Goal: Feedback & Contribution: Submit feedback/report problem

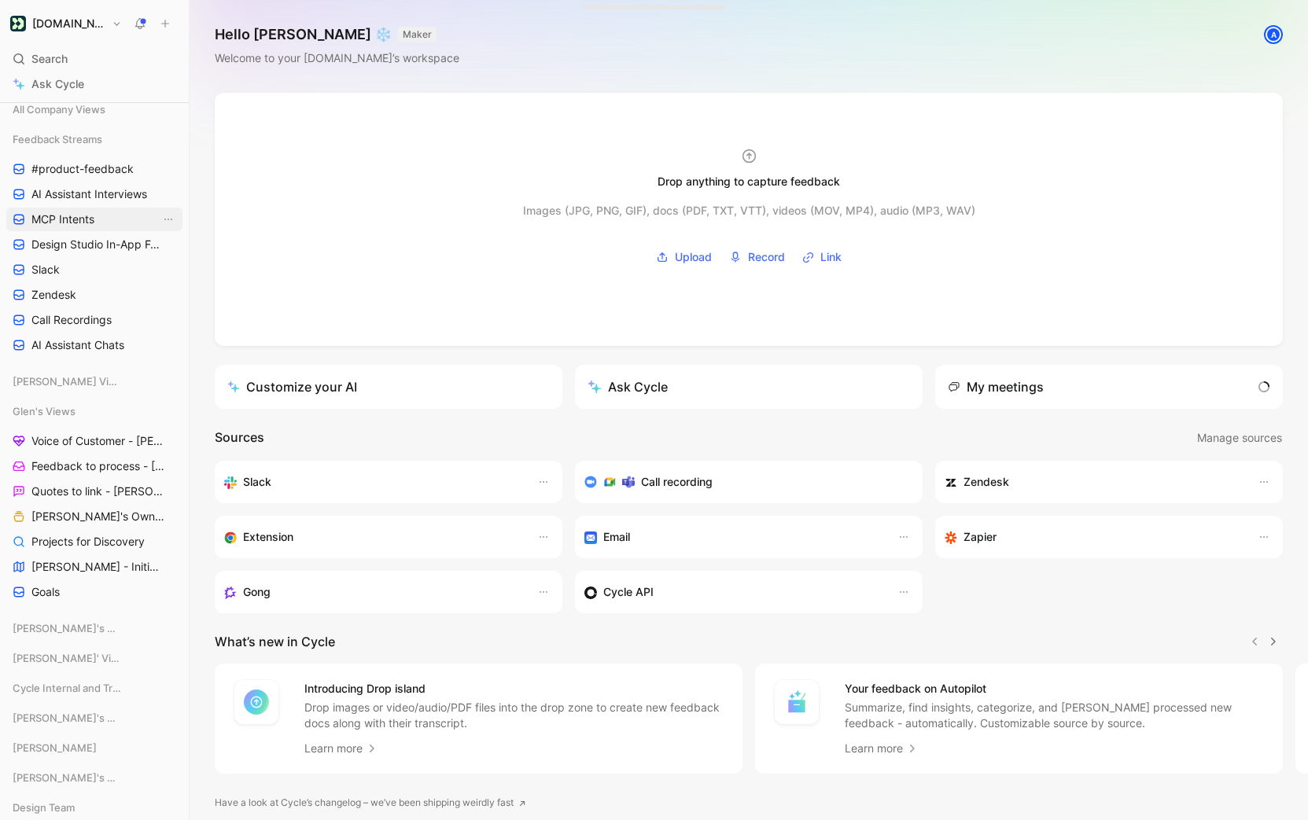
scroll to position [204, 0]
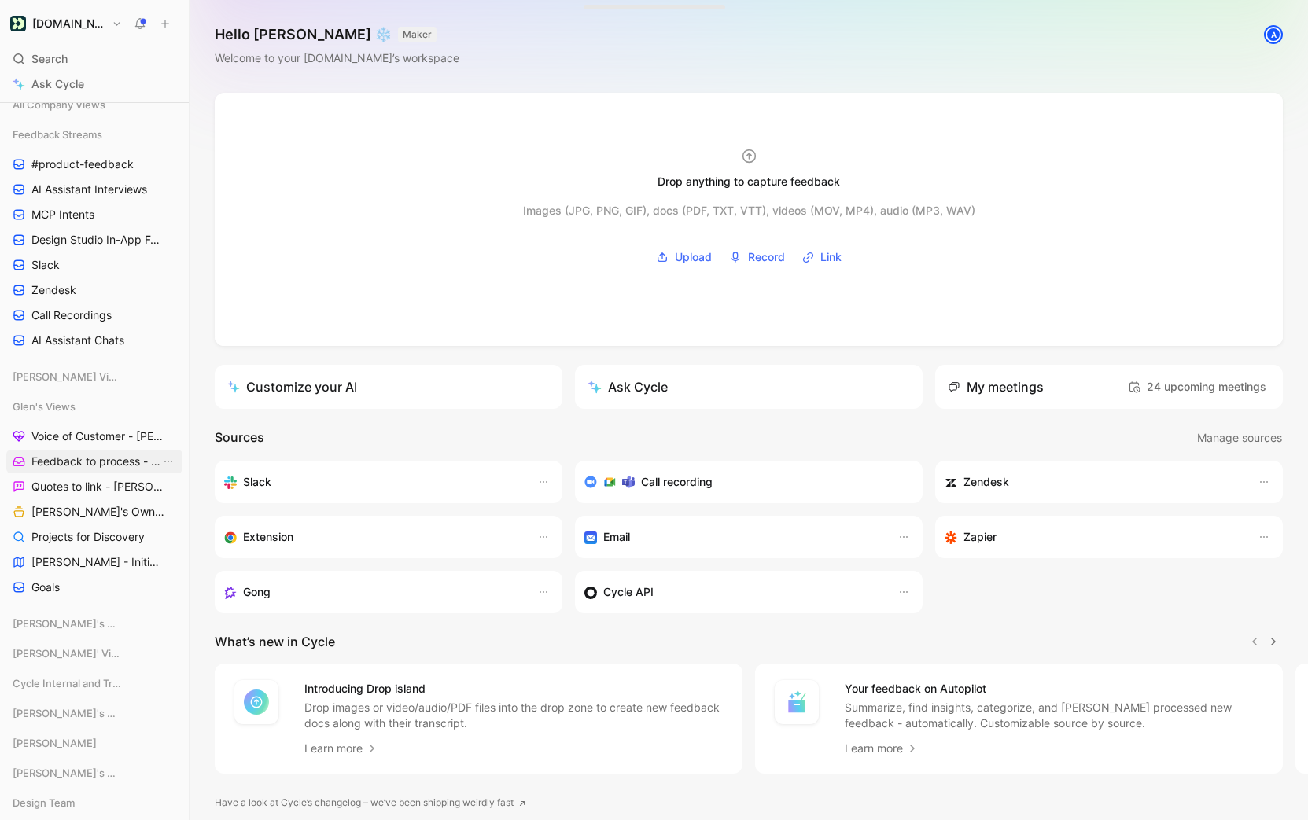
click at [113, 467] on span "Feedback to process - [PERSON_NAME]" at bounding box center [95, 462] width 129 height 16
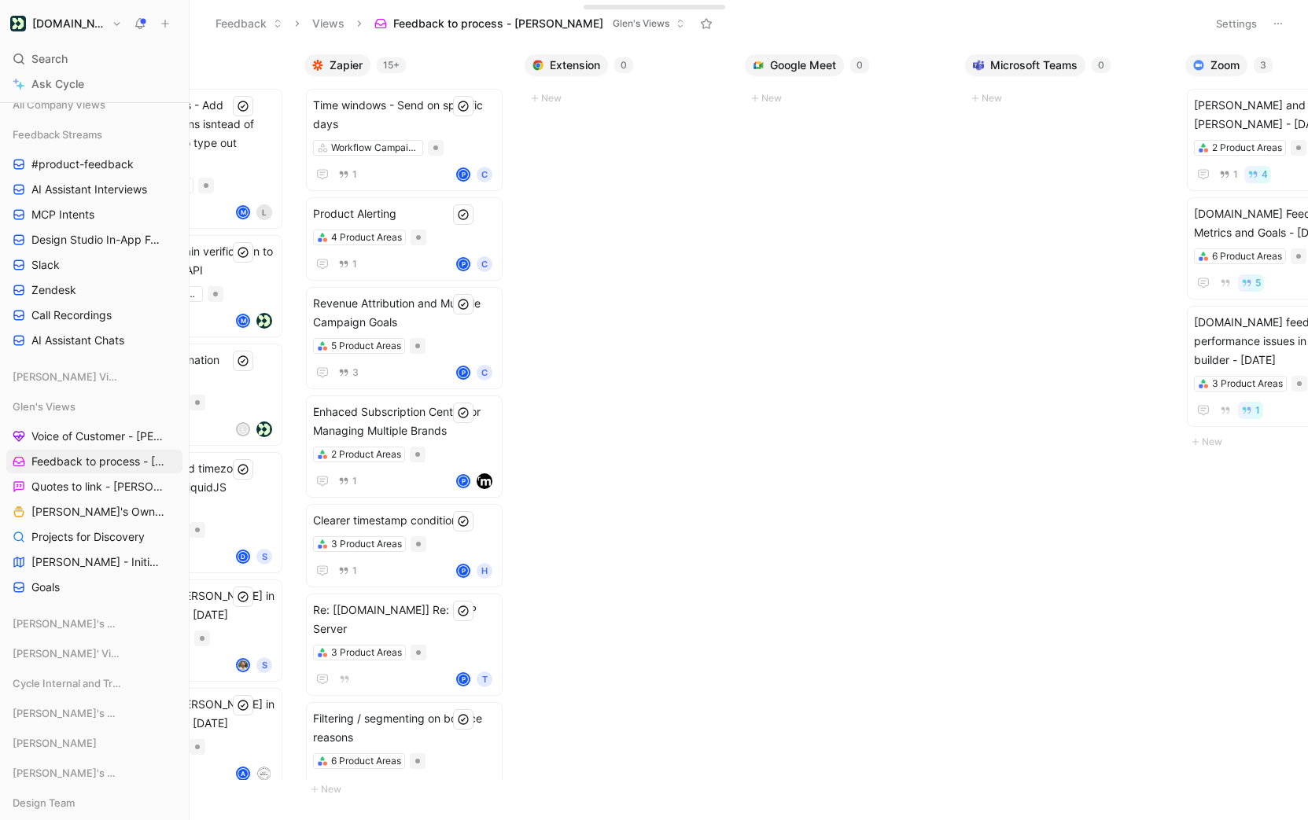
scroll to position [0, 889]
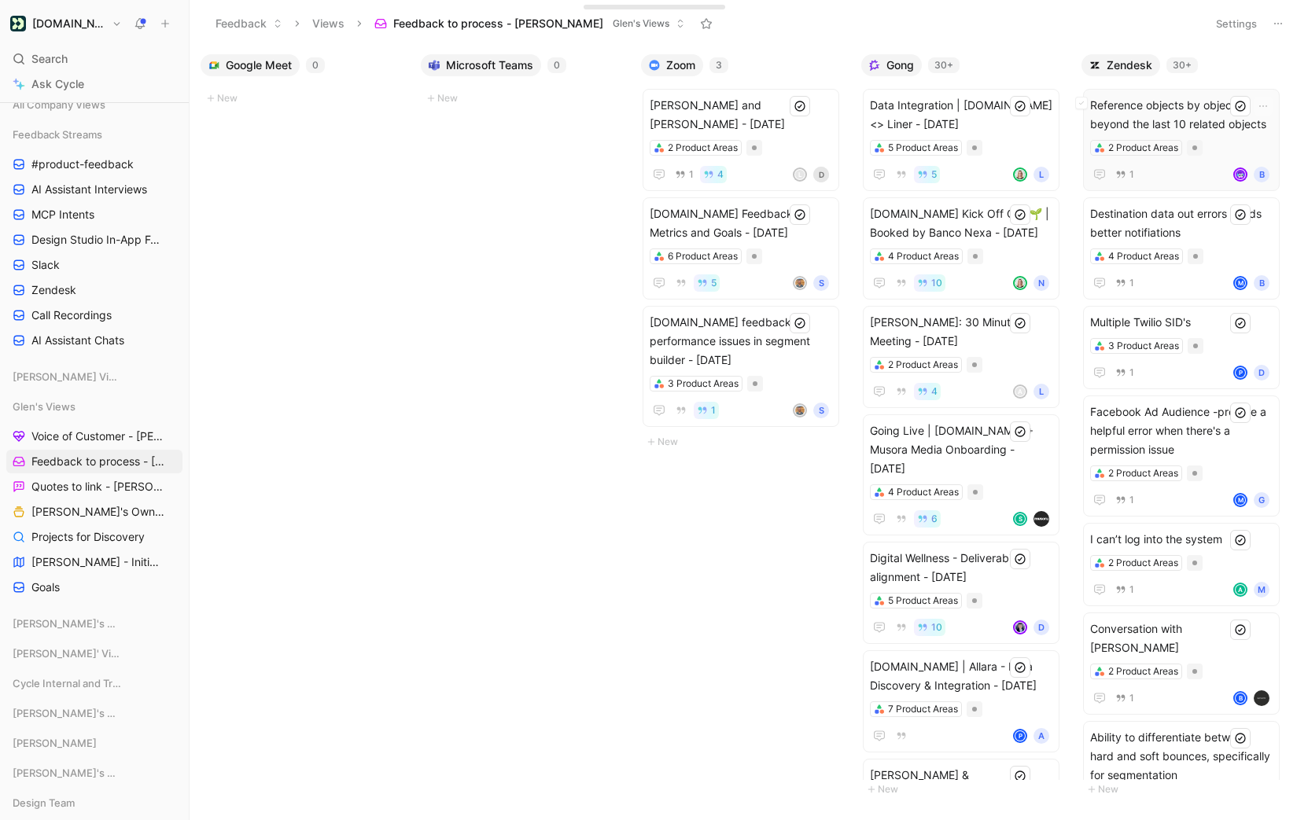
click at [1192, 115] on span "Reference objects by object_id beyond the last 10 related objects" at bounding box center [1181, 115] width 182 height 38
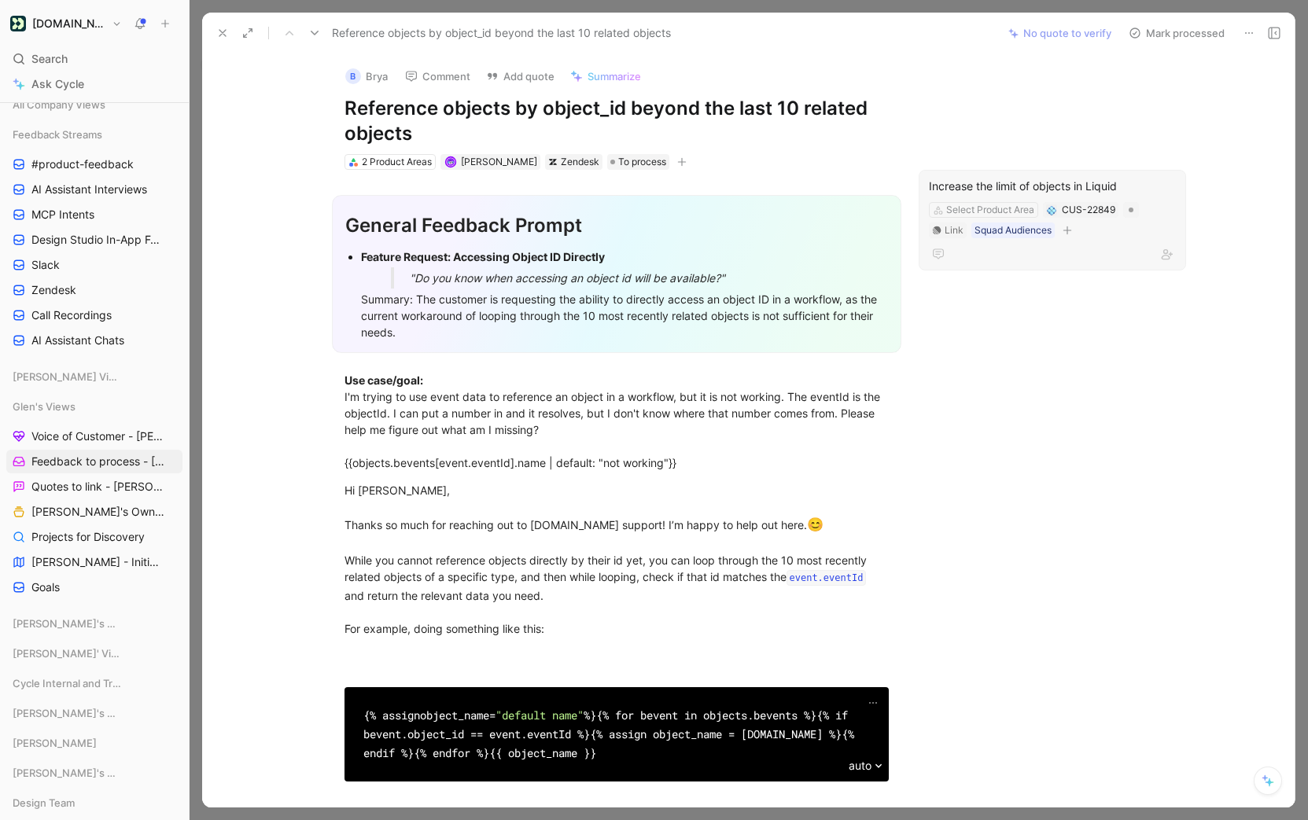
click at [1153, 39] on button "Mark processed" at bounding box center [1177, 33] width 110 height 22
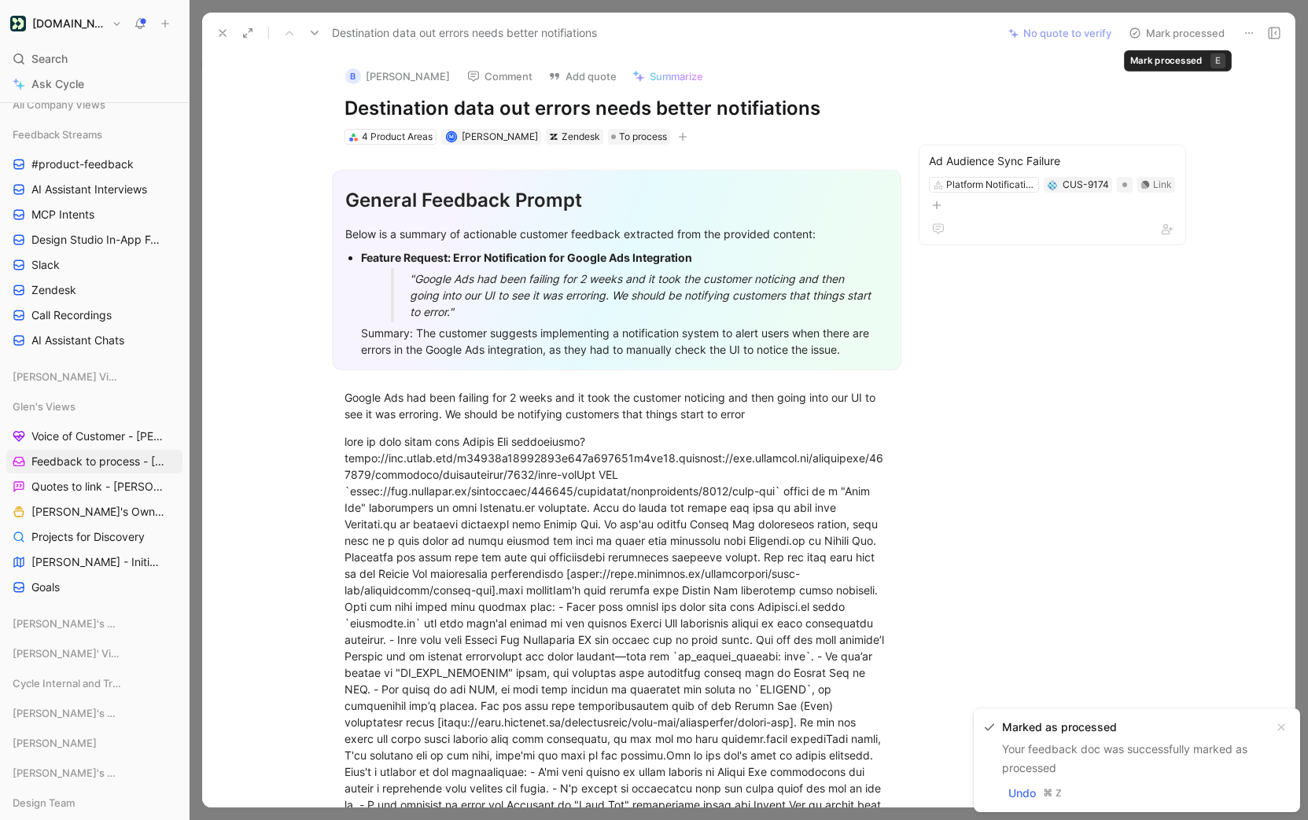
click at [1193, 39] on button "Mark processed" at bounding box center [1177, 33] width 110 height 22
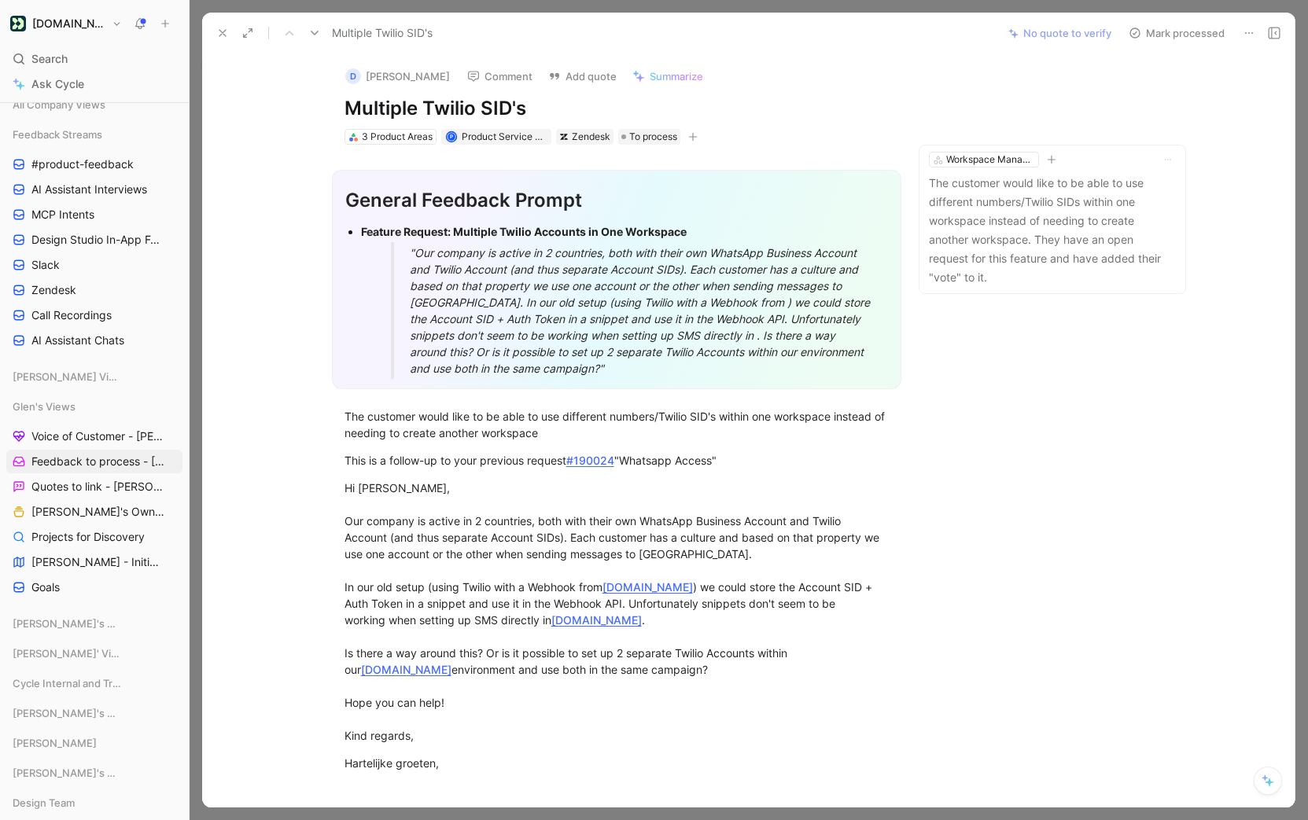
click at [1157, 32] on button "Mark processed" at bounding box center [1177, 33] width 110 height 22
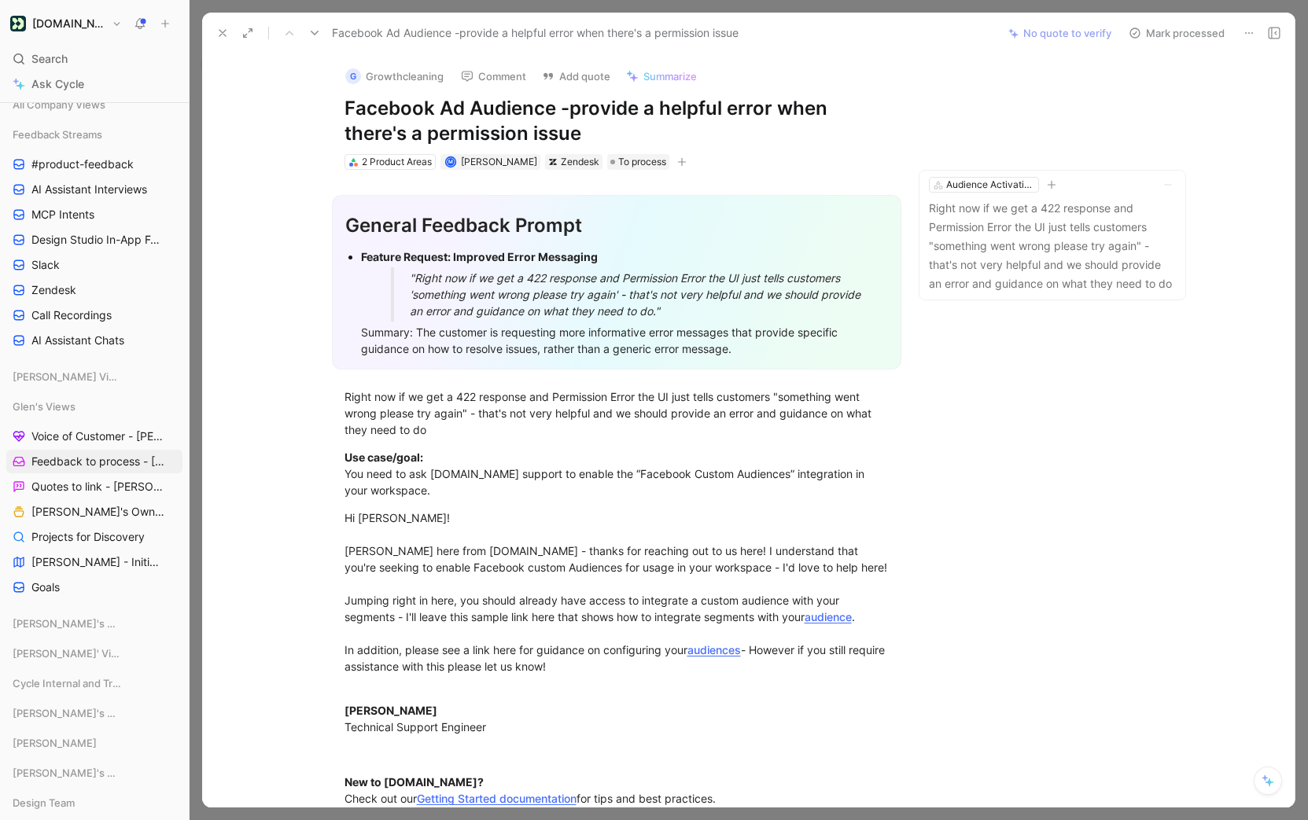
click at [1186, 41] on button "Mark processed" at bounding box center [1177, 33] width 110 height 22
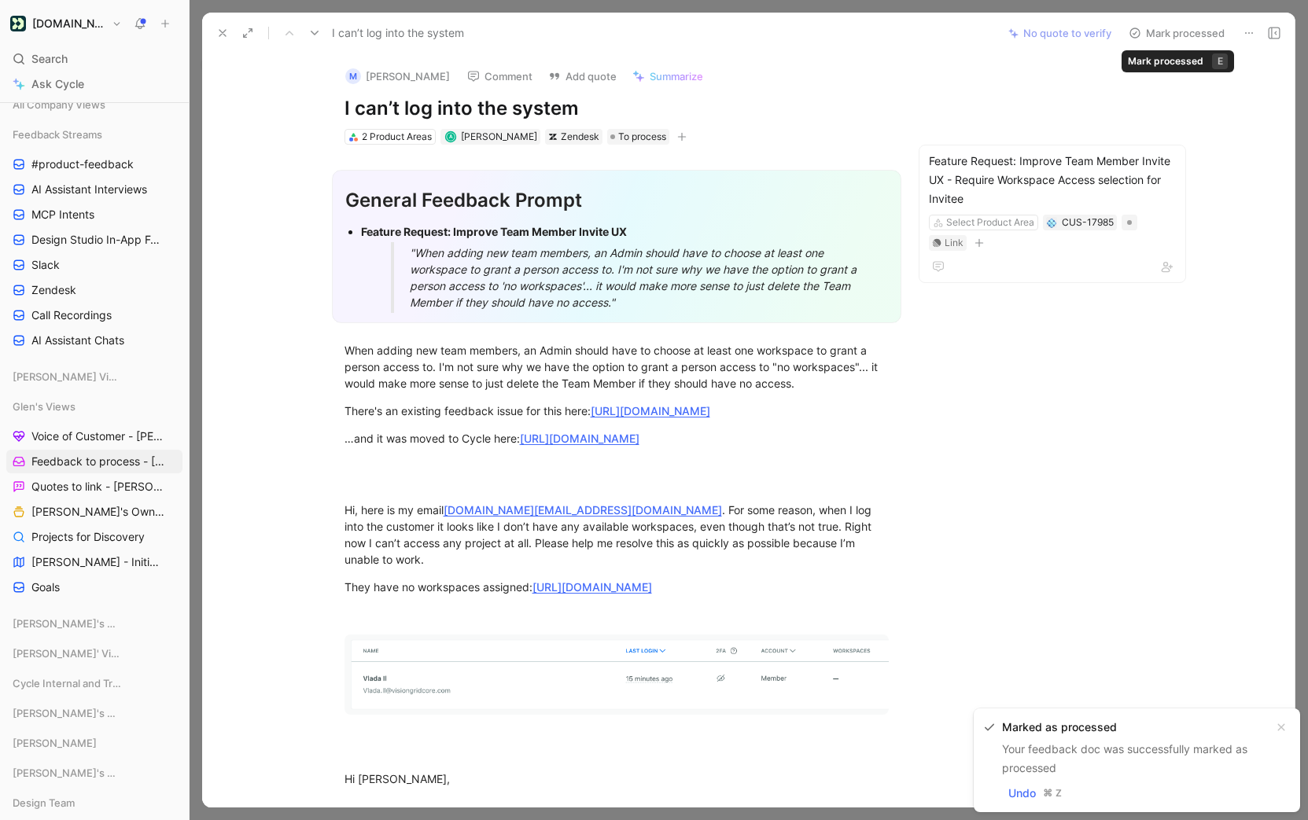
click at [1184, 37] on button "Mark processed" at bounding box center [1177, 33] width 110 height 22
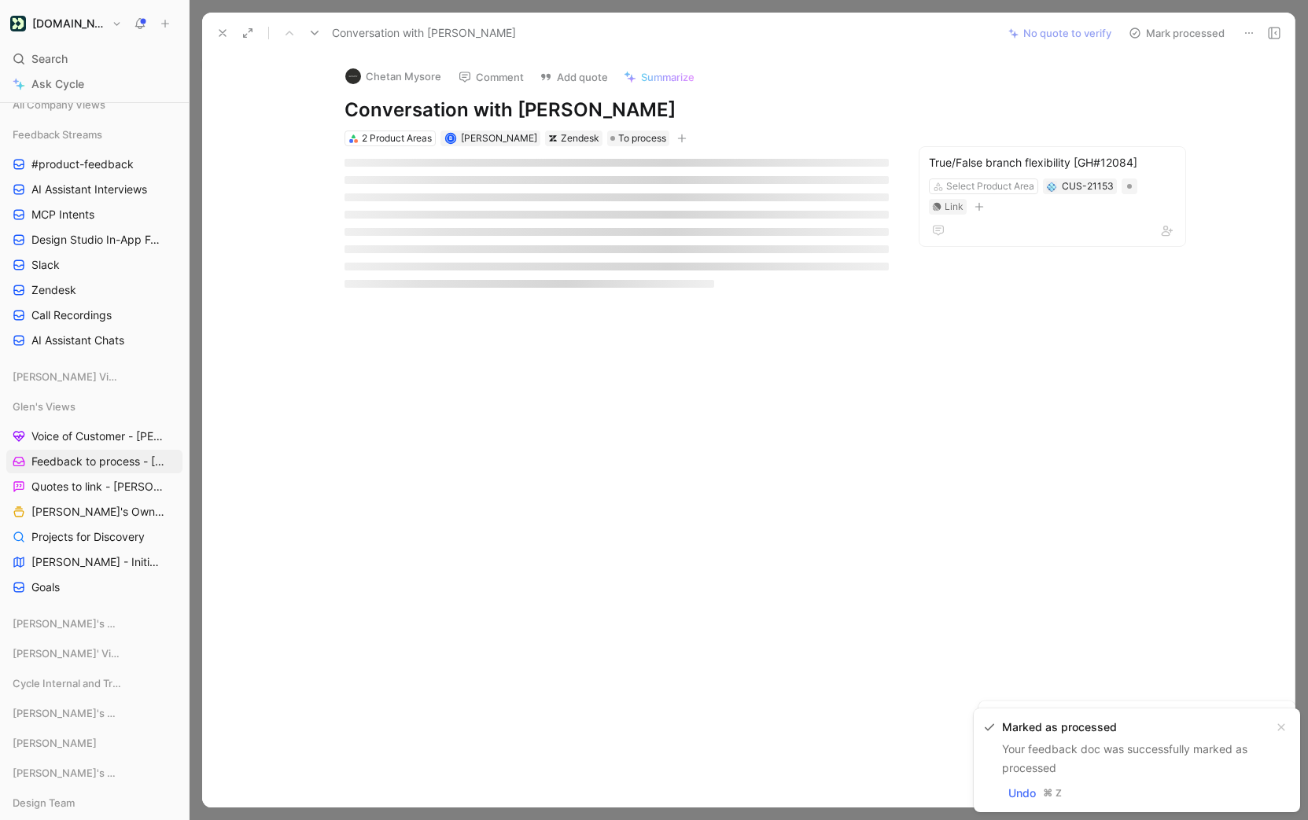
click at [1184, 37] on button "Mark processed" at bounding box center [1177, 33] width 110 height 22
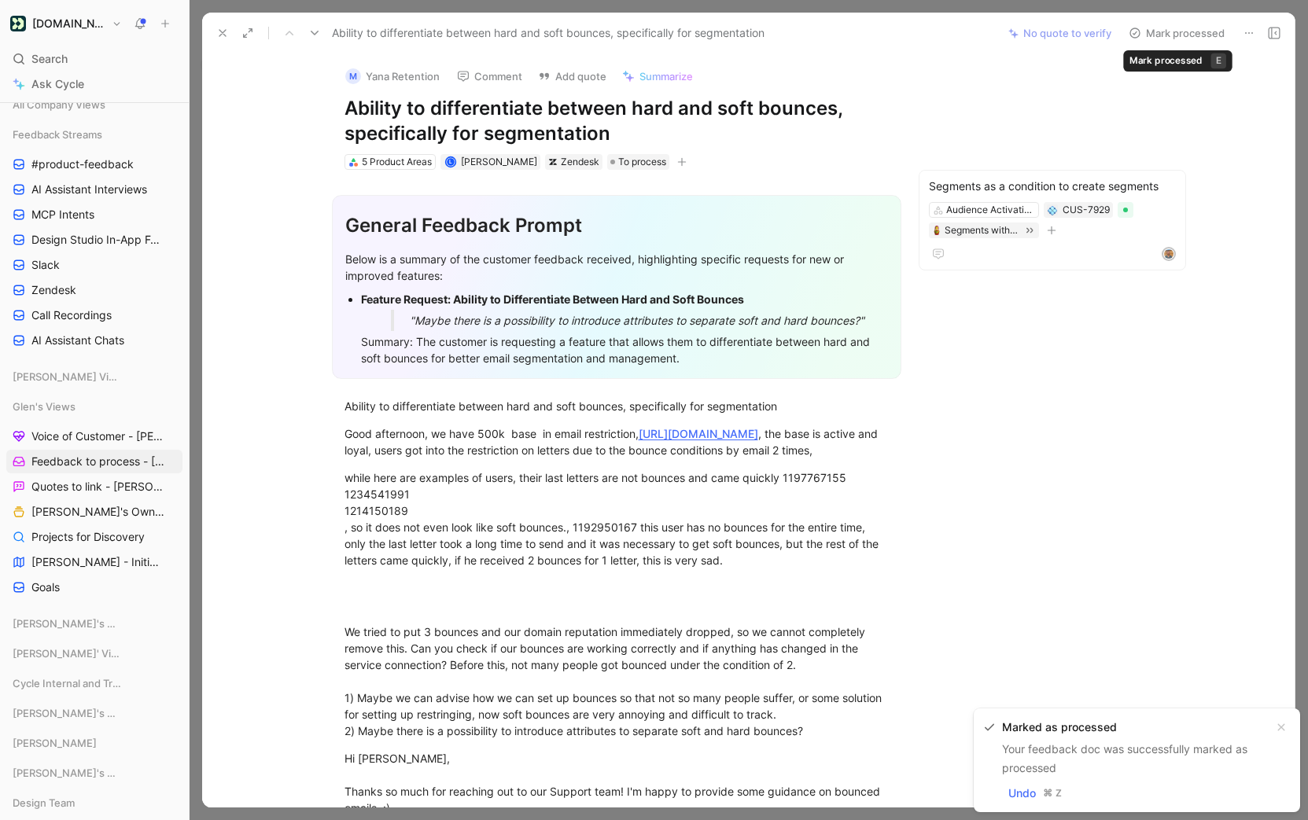
click at [1184, 37] on button "Mark processed" at bounding box center [1177, 33] width 110 height 22
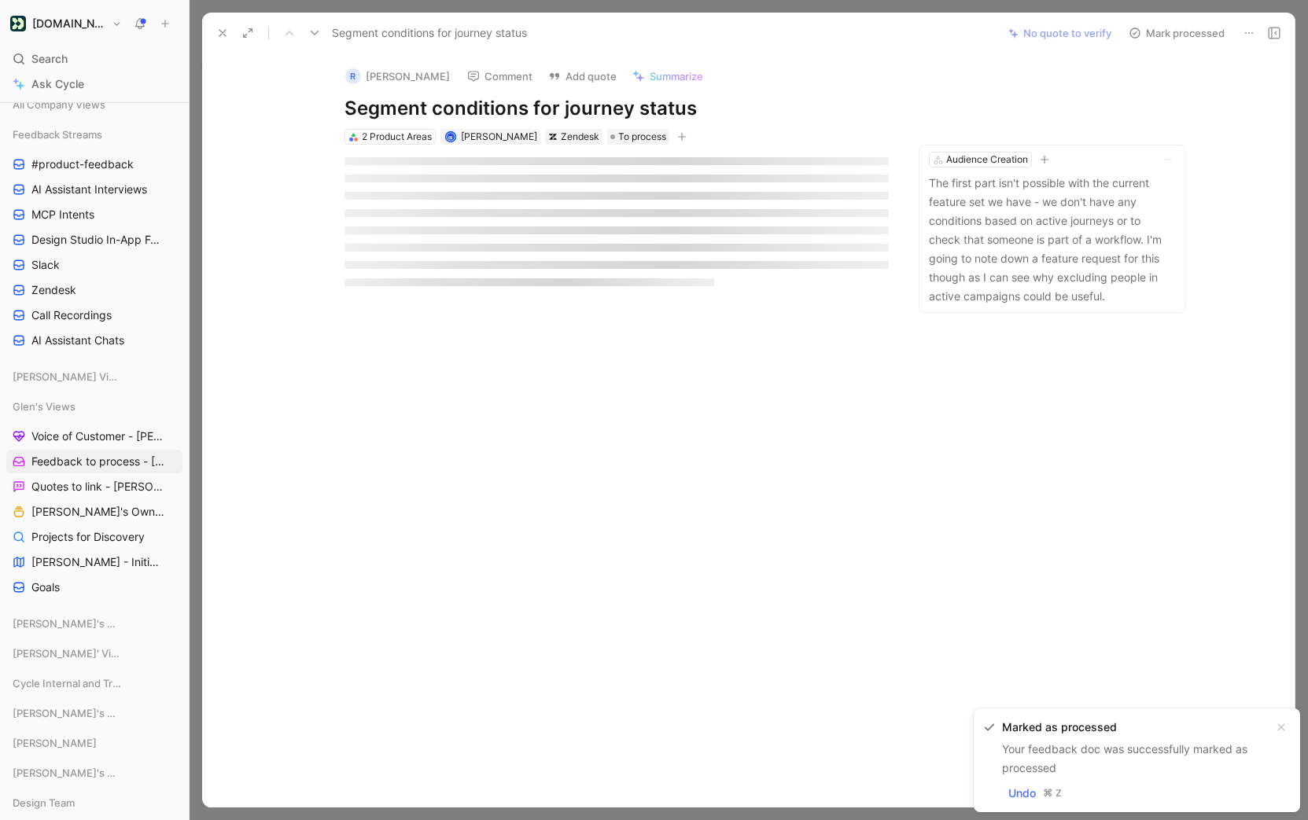
click at [1184, 37] on button "Mark processed" at bounding box center [1177, 33] width 110 height 22
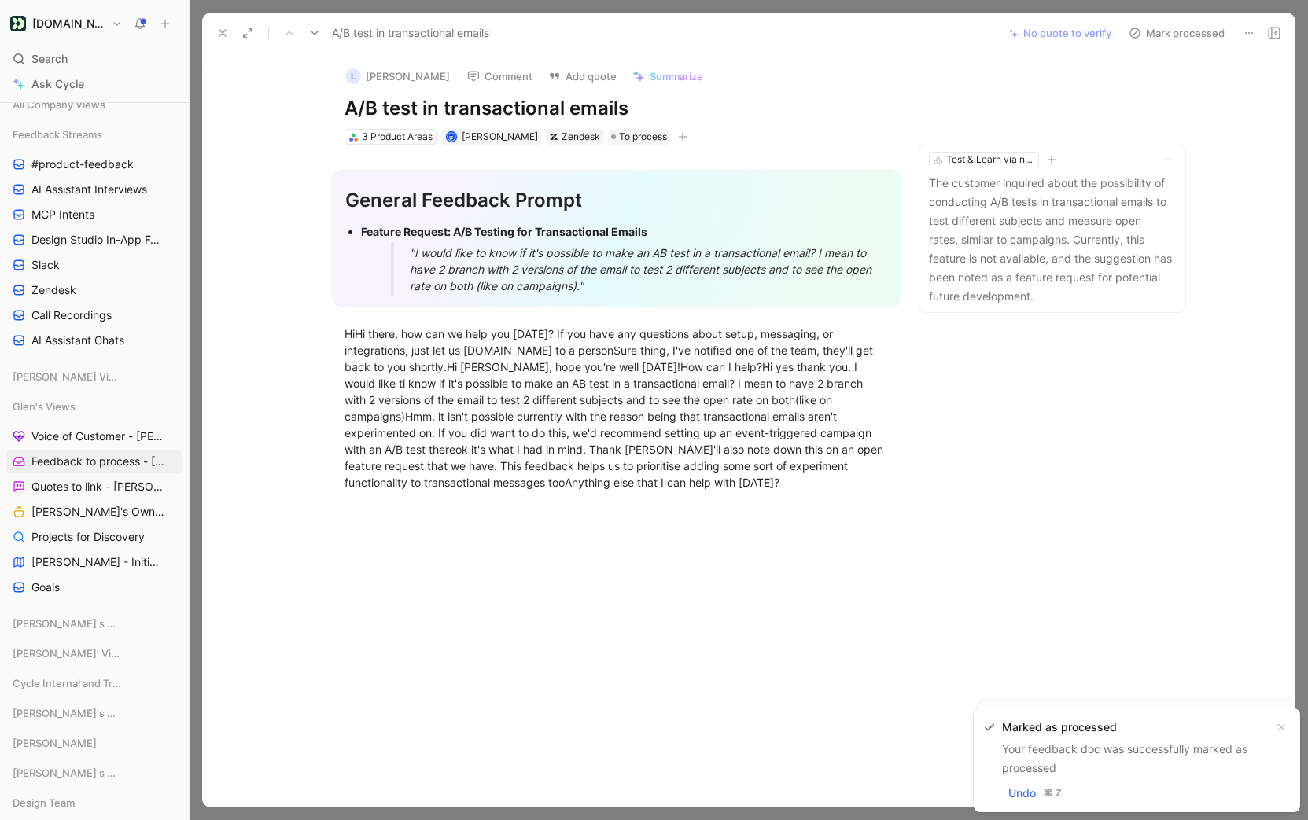
click at [1184, 37] on button "Mark processed" at bounding box center [1177, 33] width 110 height 22
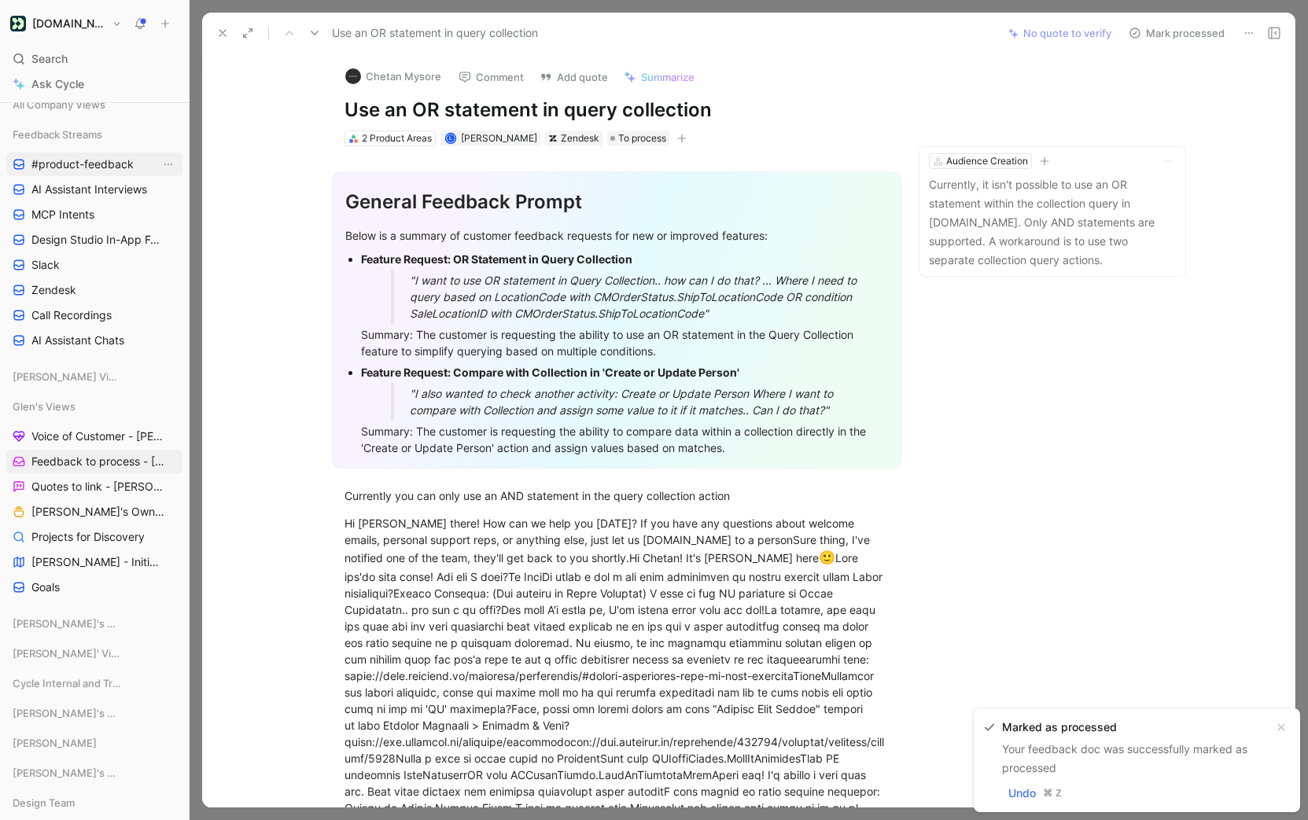
click at [101, 171] on span "#product-feedback" at bounding box center [82, 165] width 102 height 16
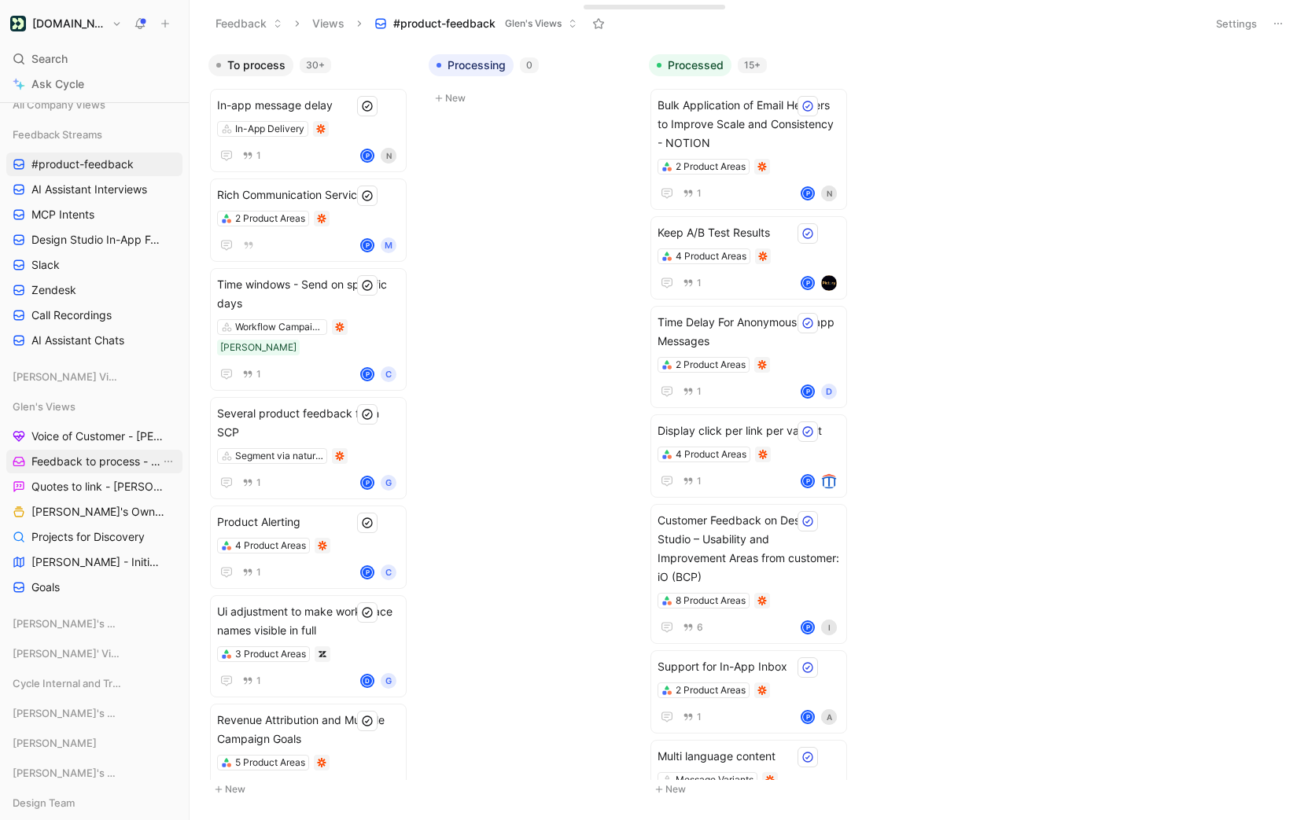
drag, startPoint x: 76, startPoint y: 456, endPoint x: 168, endPoint y: 449, distance: 91.5
click at [76, 456] on span "Feedback to process - [PERSON_NAME]" at bounding box center [95, 462] width 129 height 16
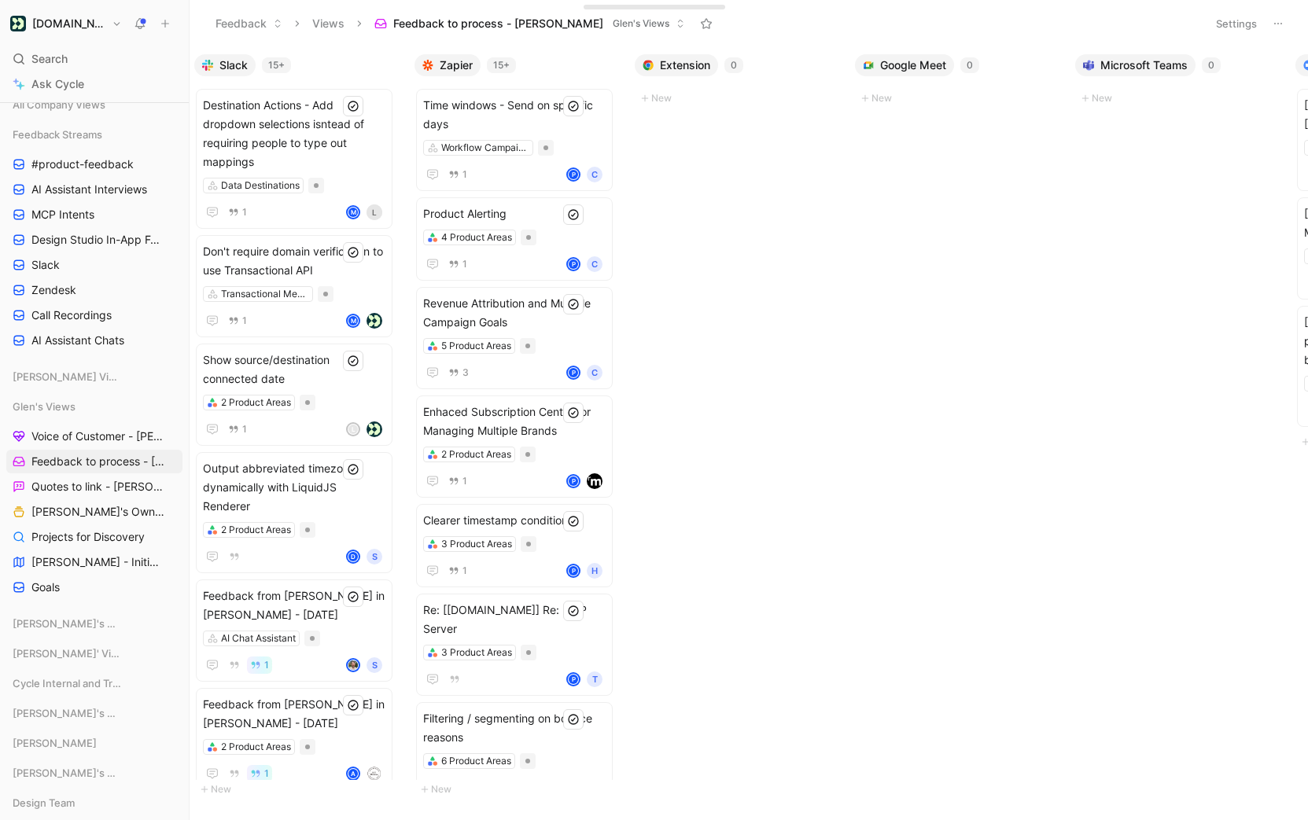
scroll to position [0, 889]
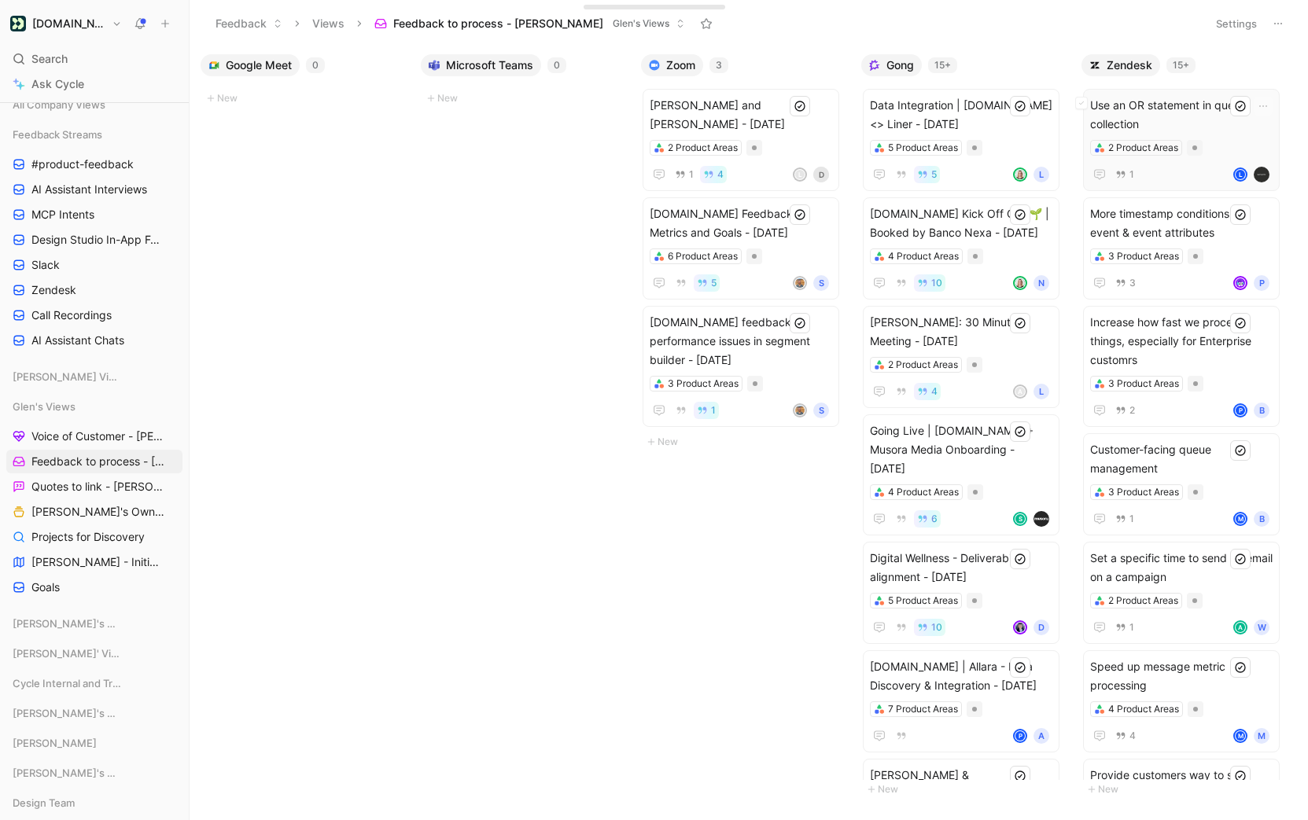
click at [1178, 98] on span "Use an OR statement in query collection" at bounding box center [1181, 115] width 182 height 38
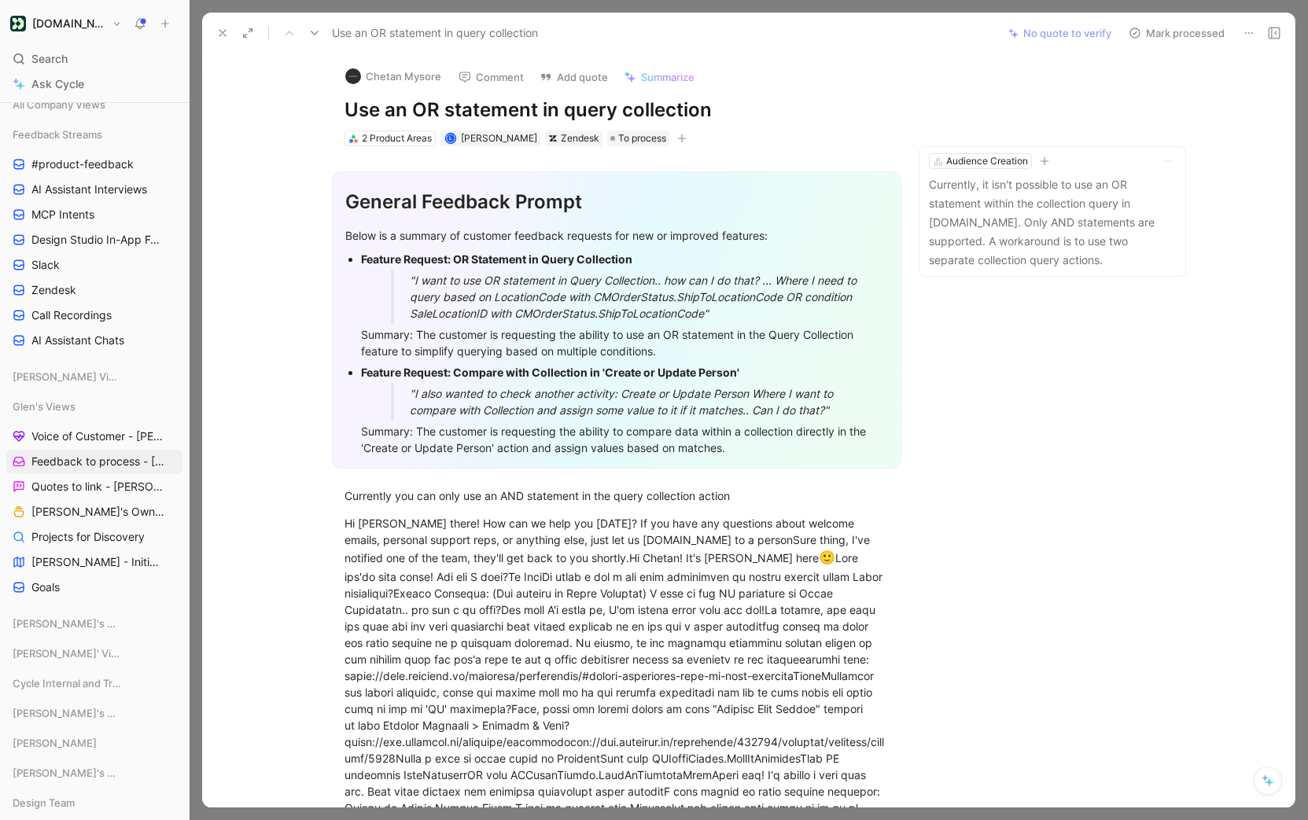
click at [1162, 35] on button "Mark processed" at bounding box center [1177, 33] width 110 height 22
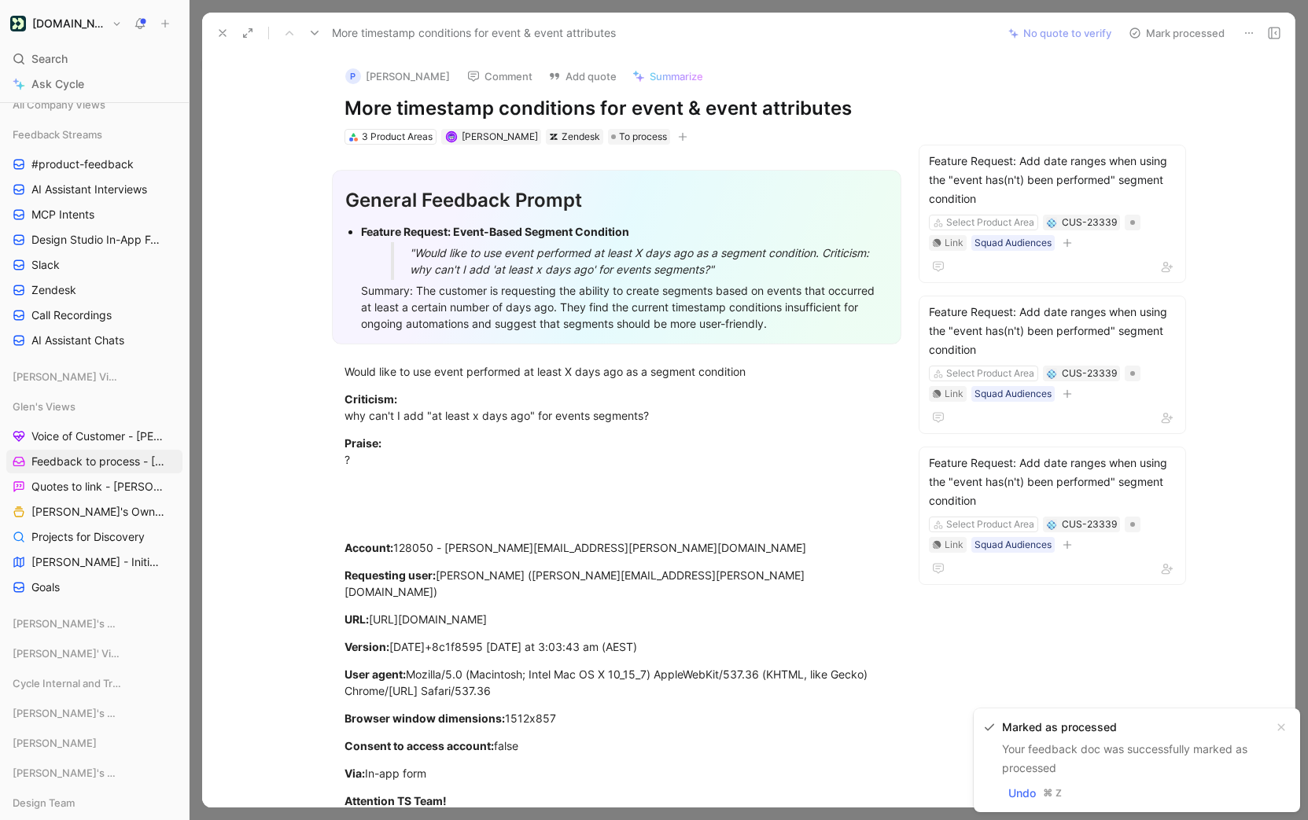
click at [1162, 35] on button "Mark processed" at bounding box center [1177, 33] width 110 height 22
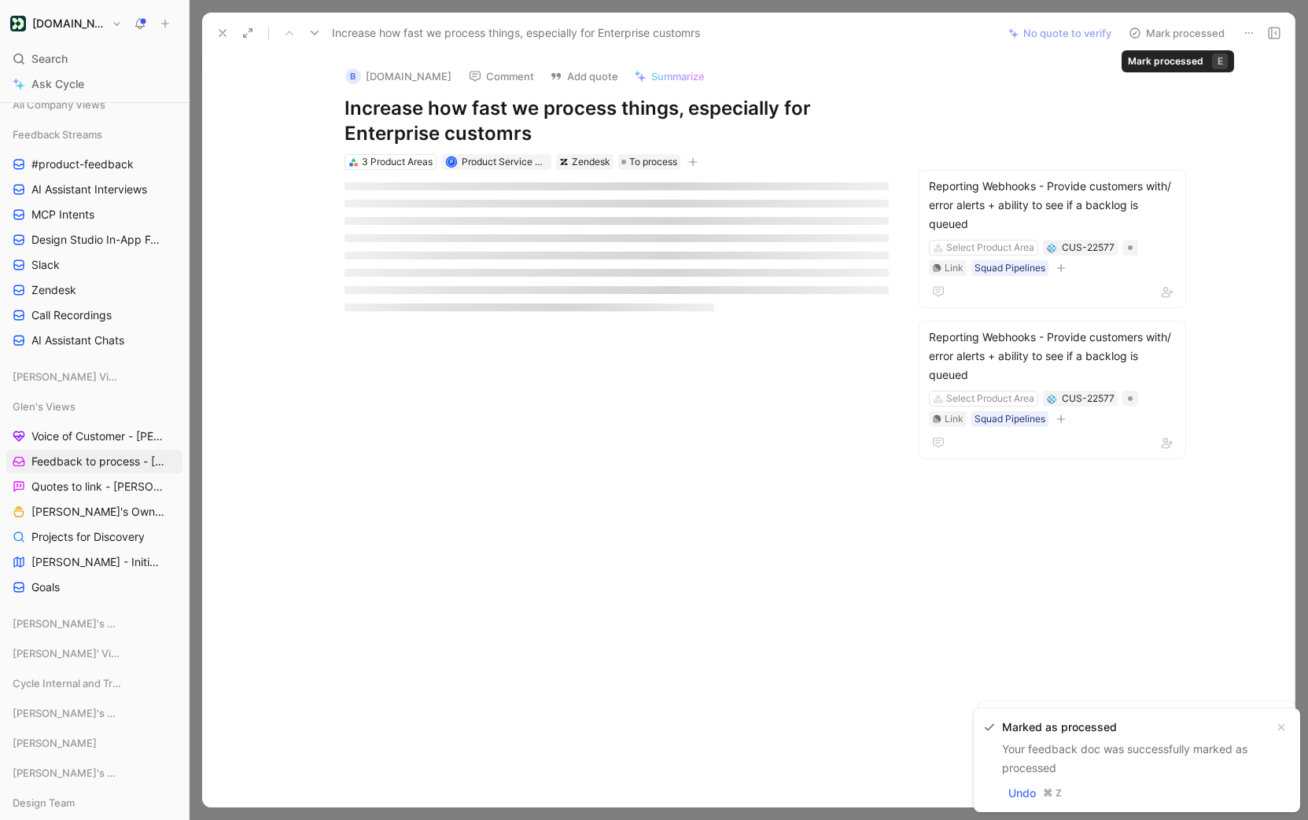
click at [1163, 38] on button "Mark processed" at bounding box center [1177, 33] width 110 height 22
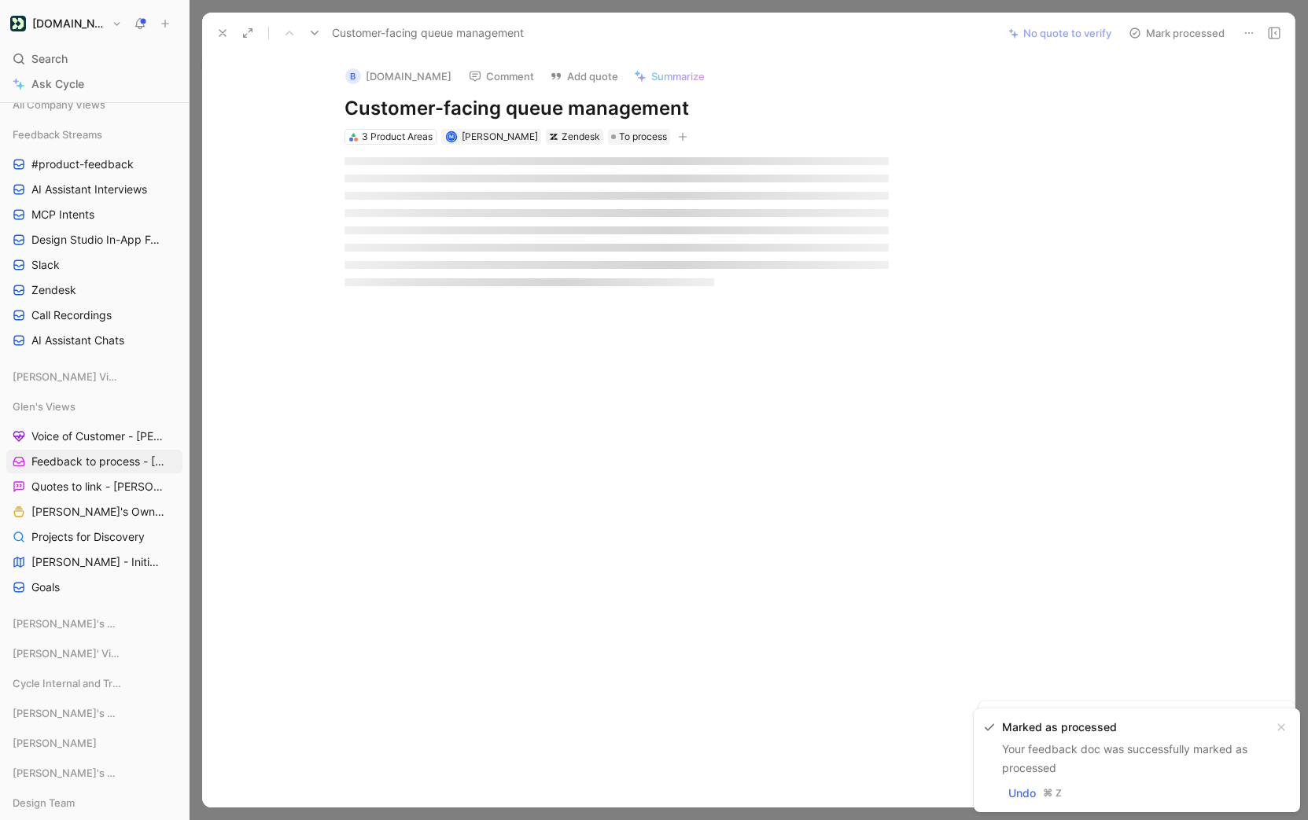
click at [1163, 38] on button "Mark processed" at bounding box center [1177, 33] width 110 height 22
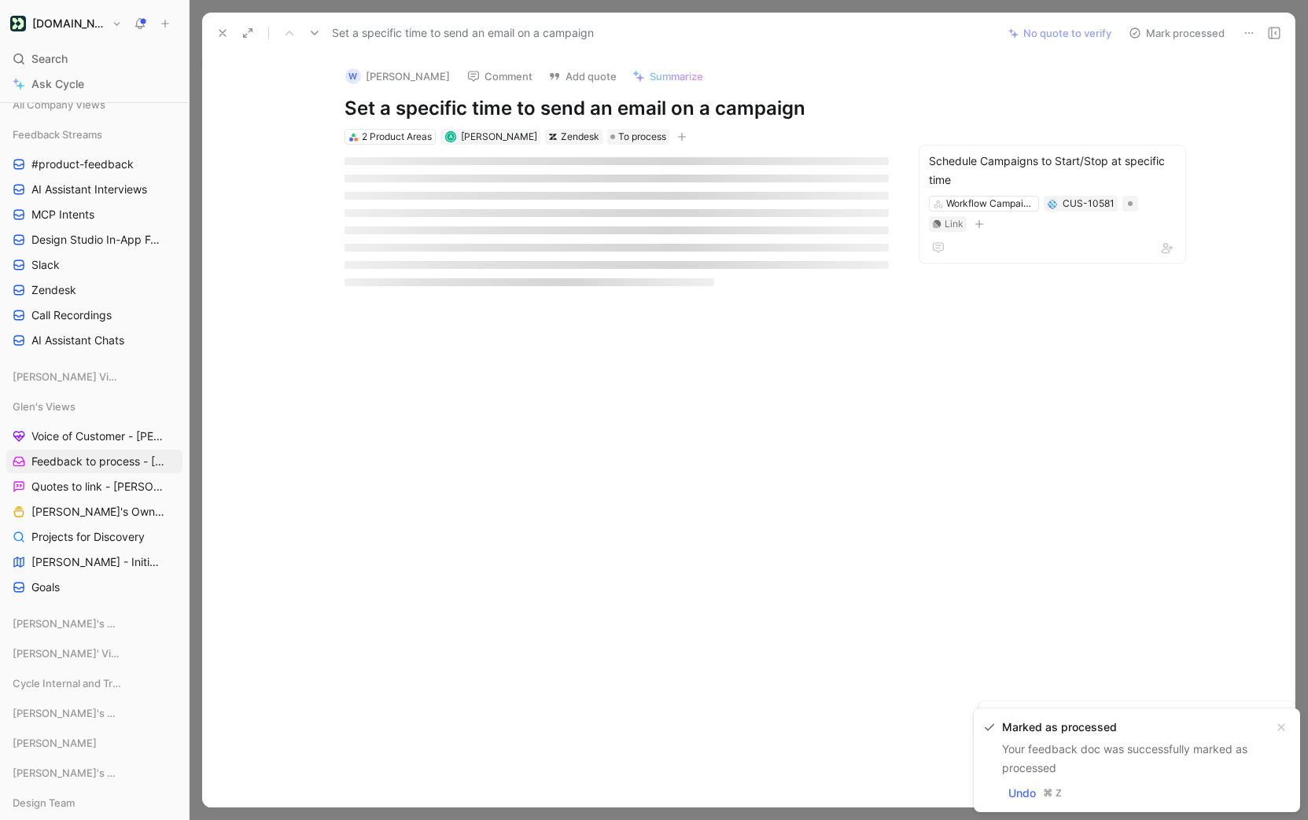
click at [1163, 38] on button "Mark processed" at bounding box center [1177, 33] width 110 height 22
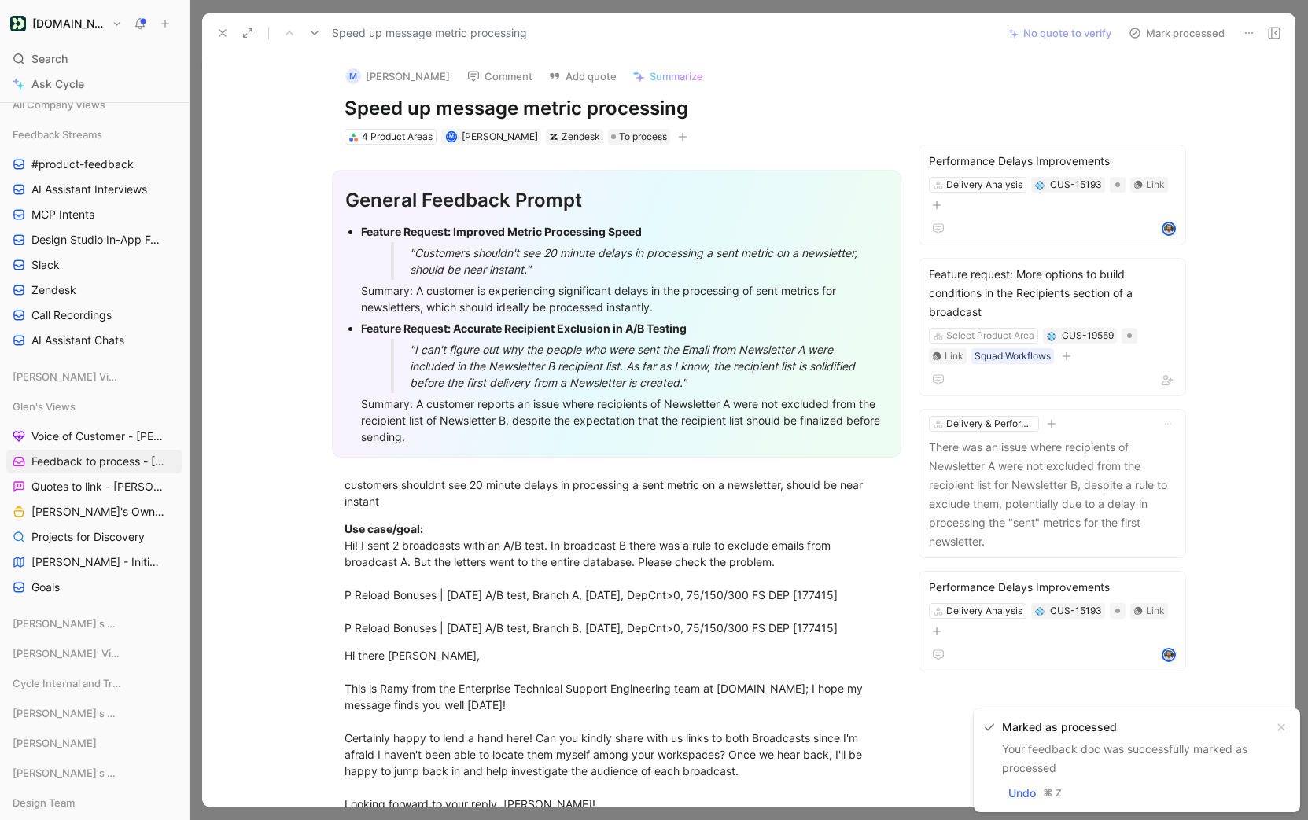
click at [1163, 38] on button "Mark processed" at bounding box center [1177, 33] width 110 height 22
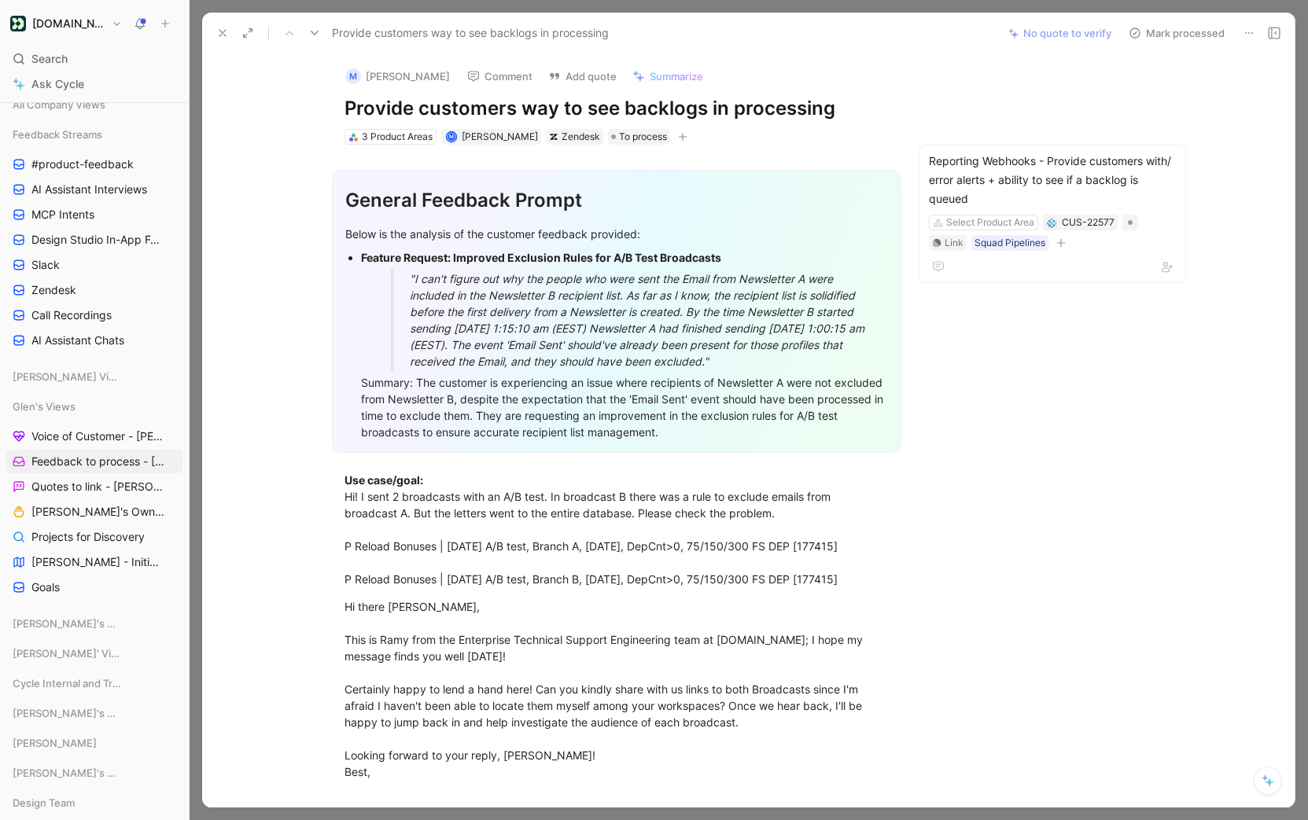
click at [1143, 28] on button "Mark processed" at bounding box center [1177, 33] width 110 height 22
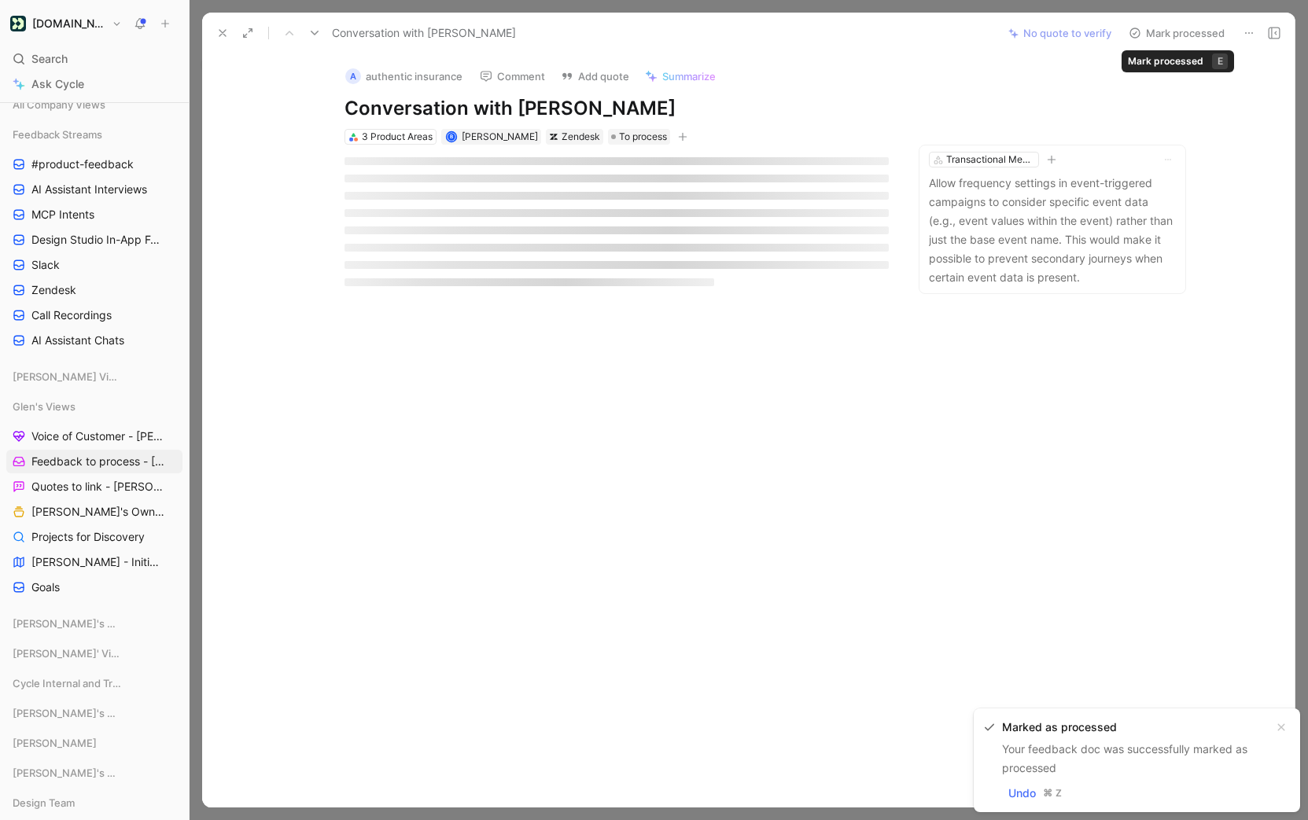
click at [1174, 31] on button "Mark processed" at bounding box center [1177, 33] width 110 height 22
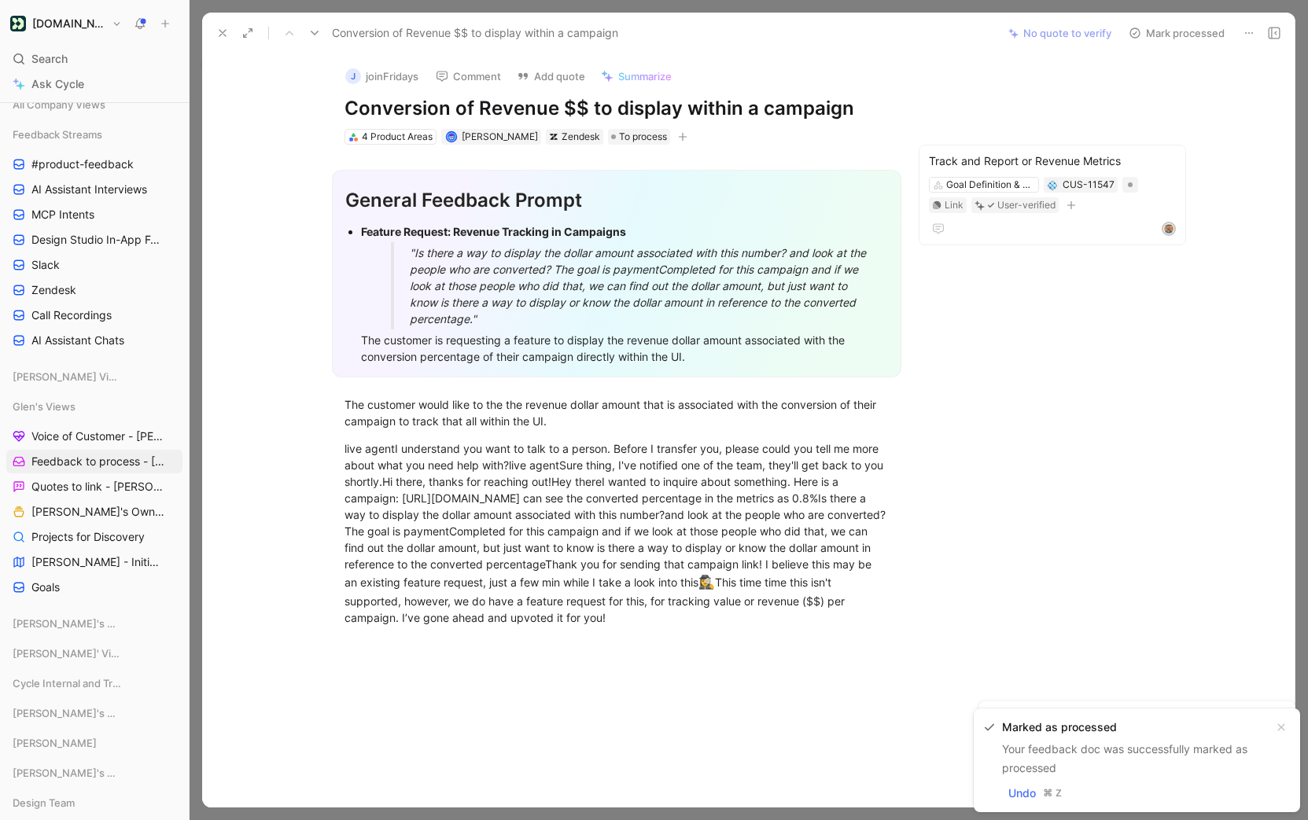
click at [1174, 31] on button "Mark processed" at bounding box center [1177, 33] width 110 height 22
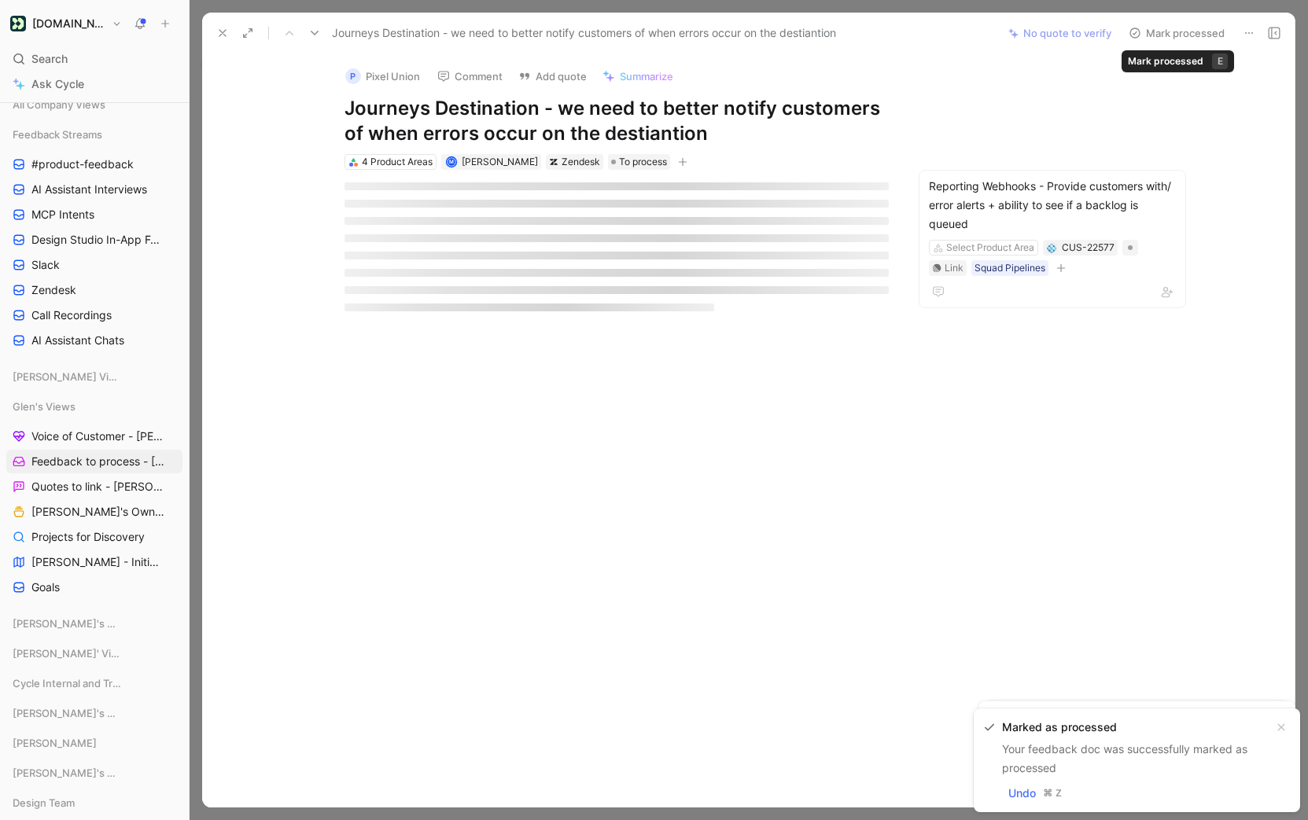
click at [1173, 31] on button "Mark processed" at bounding box center [1177, 33] width 110 height 22
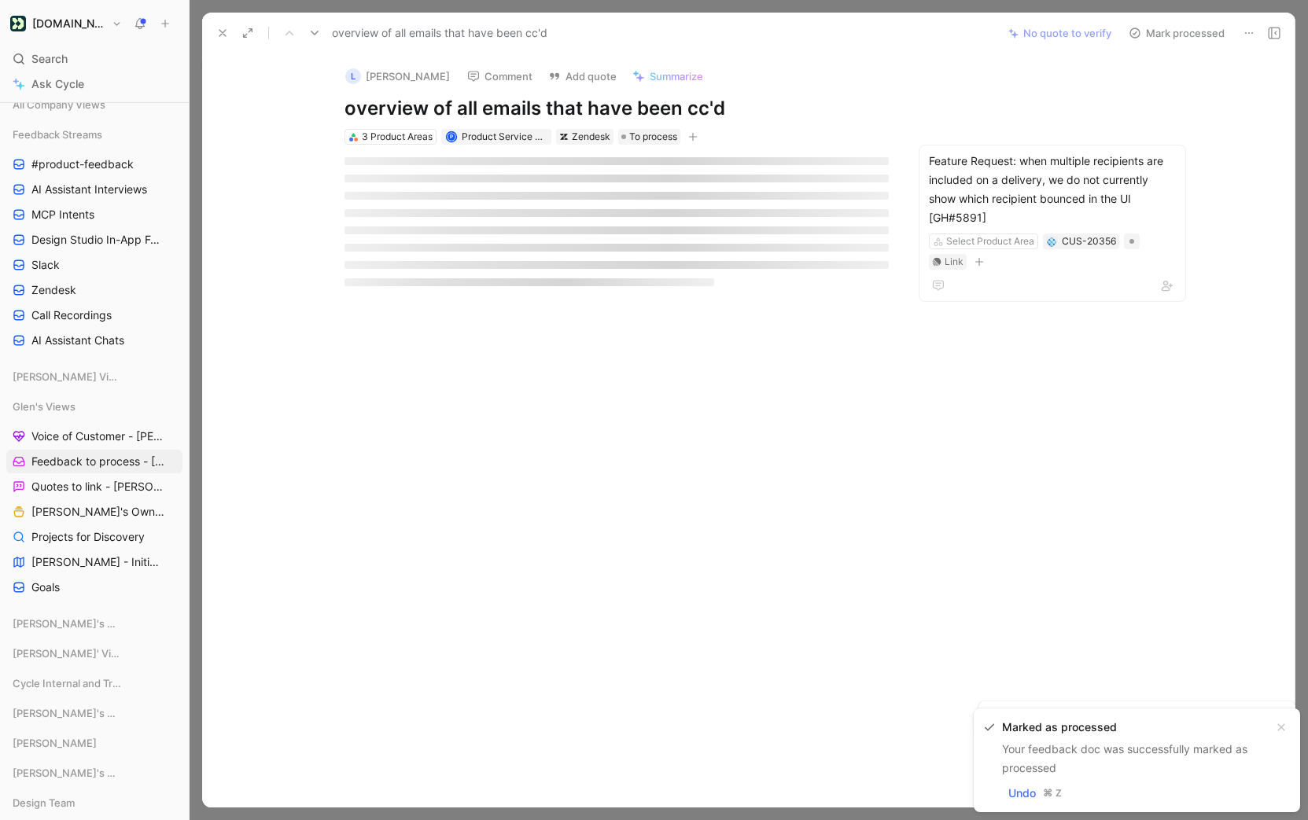
click at [1173, 31] on button "Mark processed" at bounding box center [1177, 33] width 110 height 22
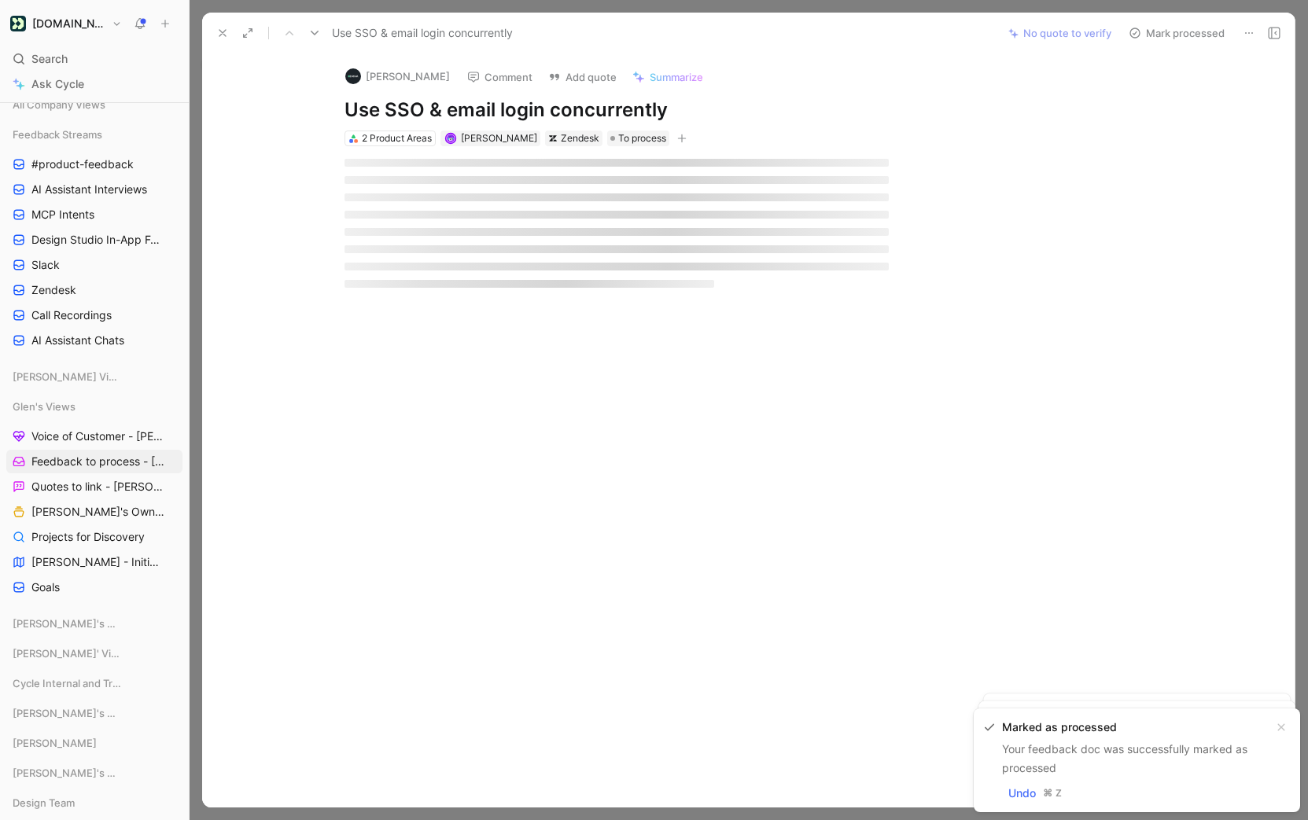
click at [1173, 31] on button "Mark processed" at bounding box center [1177, 33] width 110 height 22
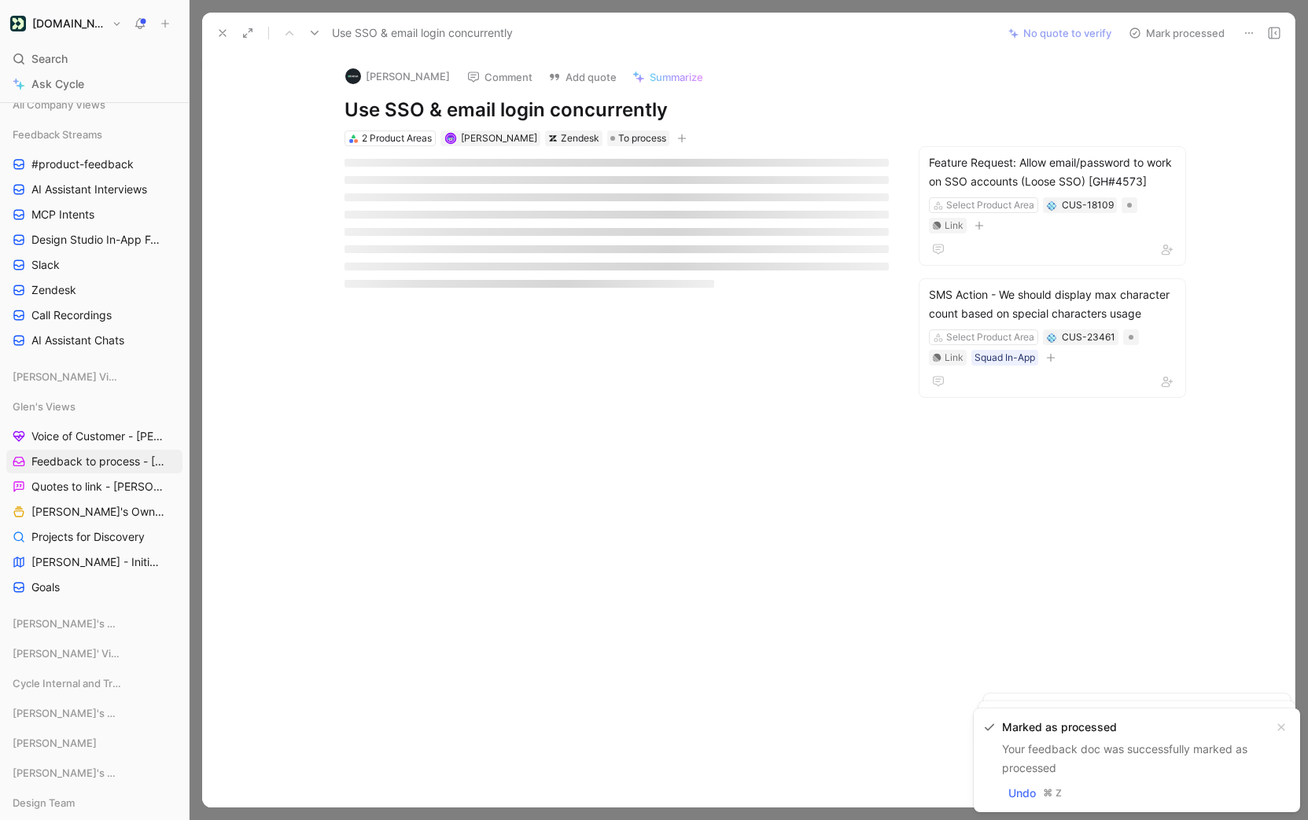
click at [1173, 31] on button "Mark processed" at bounding box center [1177, 33] width 110 height 22
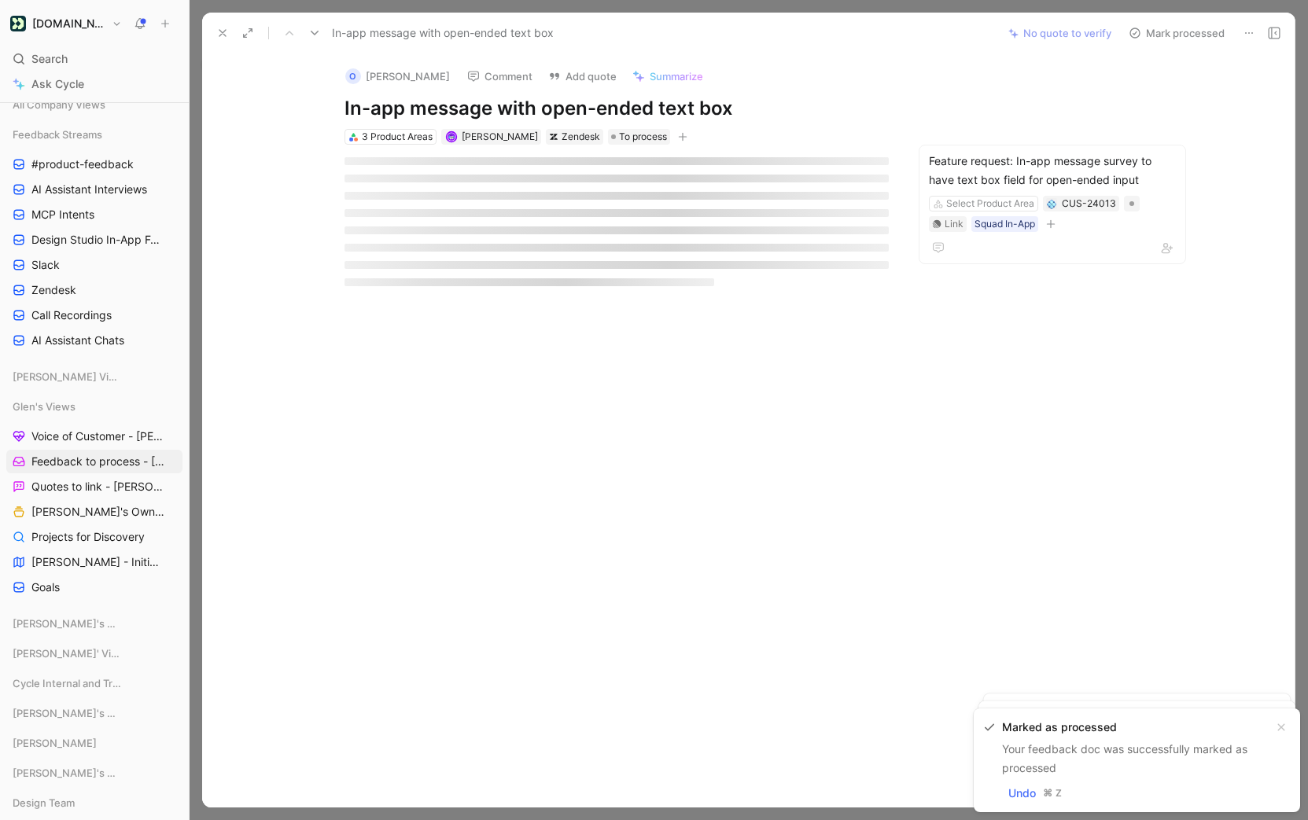
click at [1173, 31] on button "Mark processed" at bounding box center [1177, 33] width 110 height 22
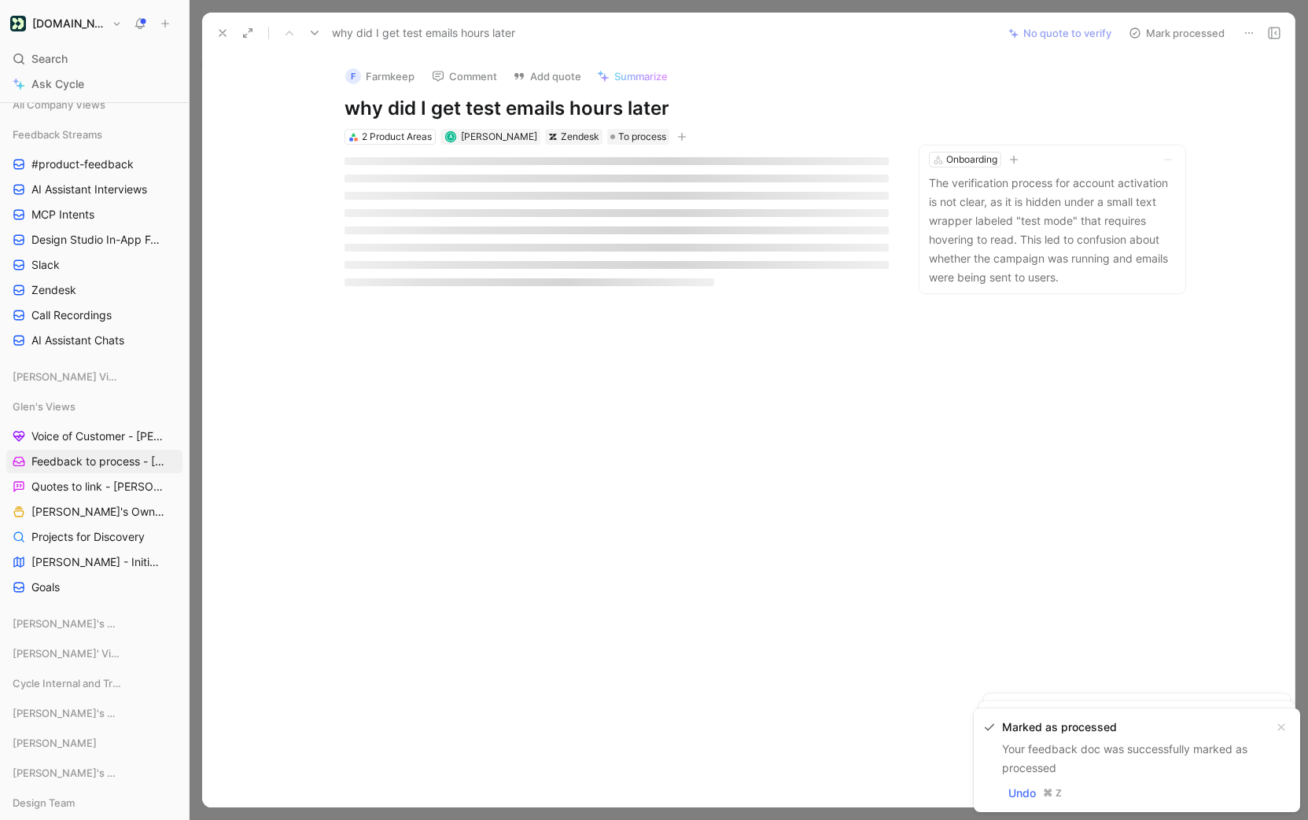
click at [1173, 31] on button "Mark processed" at bounding box center [1177, 33] width 110 height 22
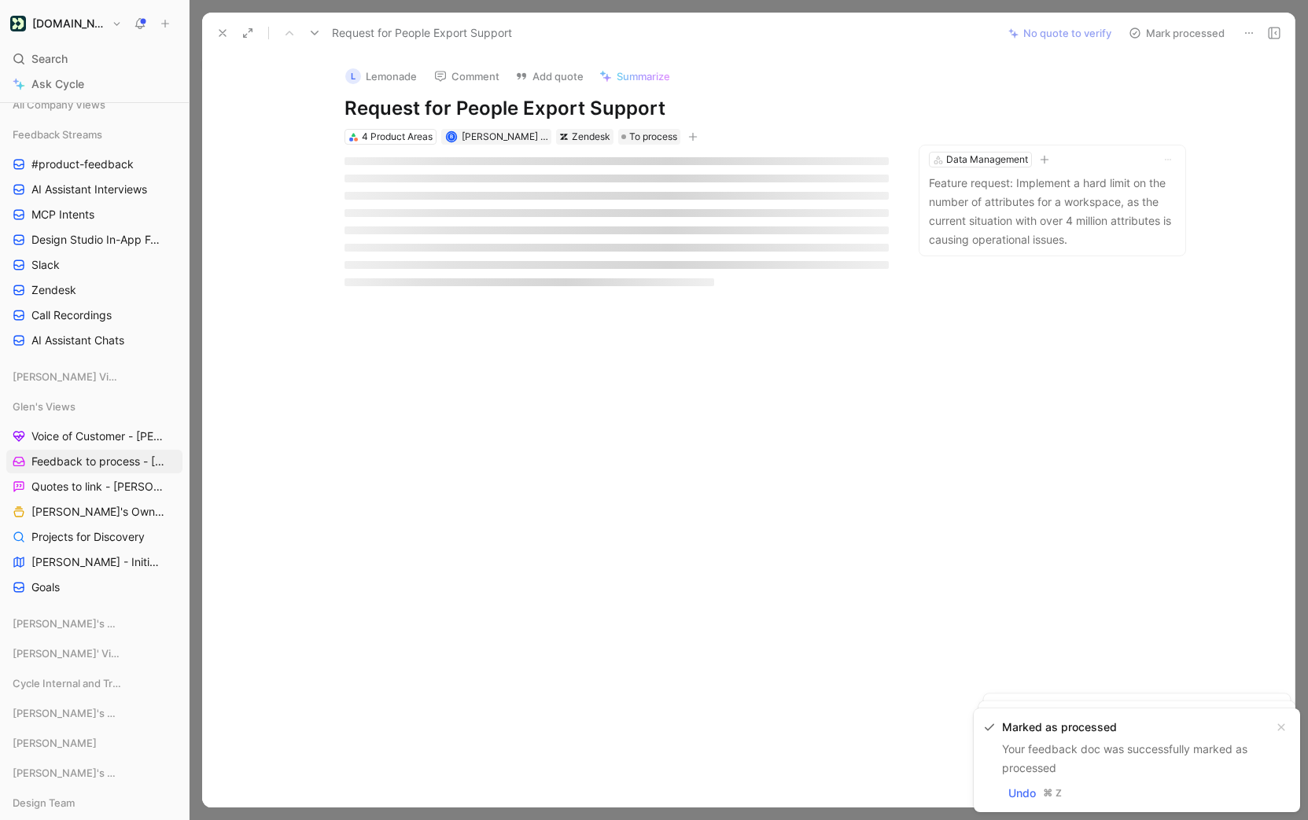
click at [1173, 31] on button "Mark processed" at bounding box center [1177, 33] width 110 height 22
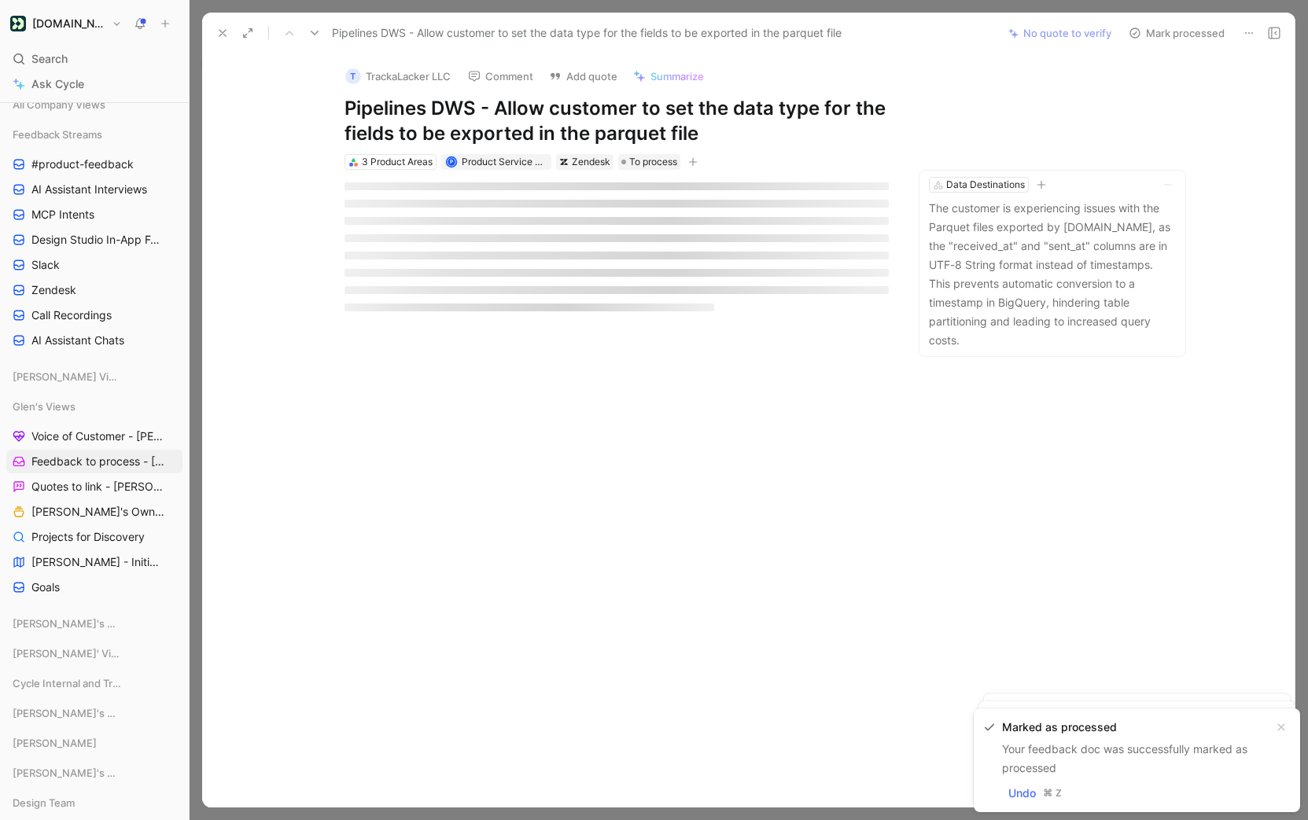
click at [1173, 31] on button "Mark processed" at bounding box center [1177, 33] width 110 height 22
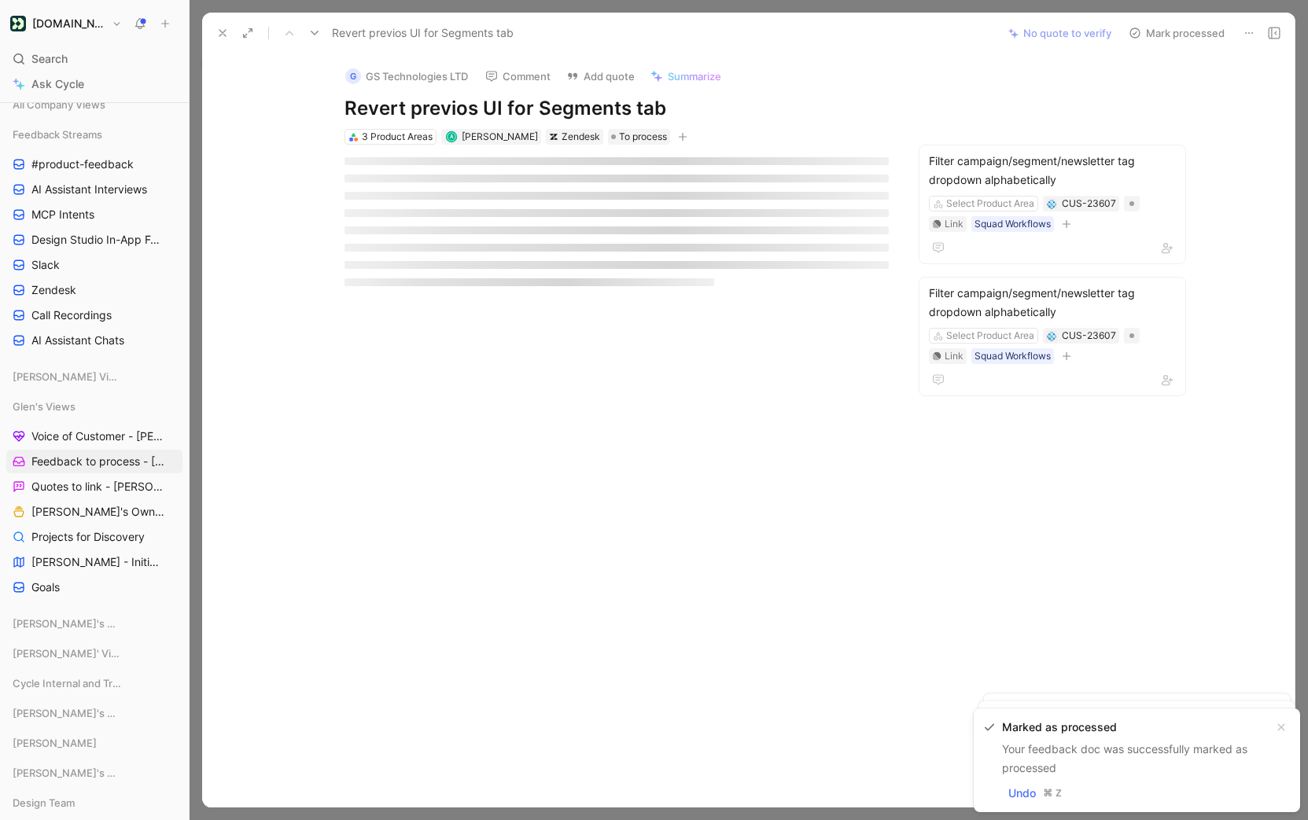
click at [1173, 31] on button "Mark processed" at bounding box center [1177, 33] width 110 height 22
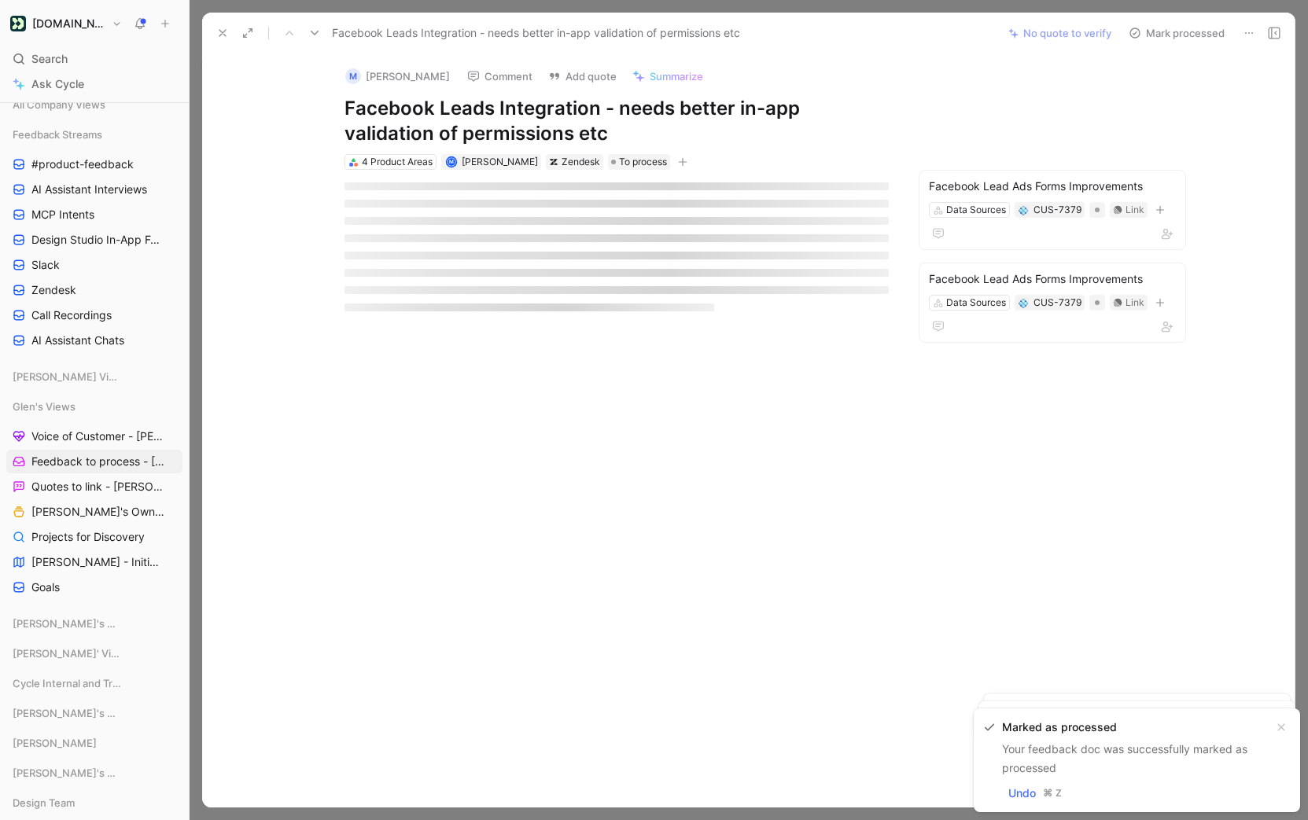
click at [1173, 31] on button "Mark processed" at bounding box center [1177, 33] width 110 height 22
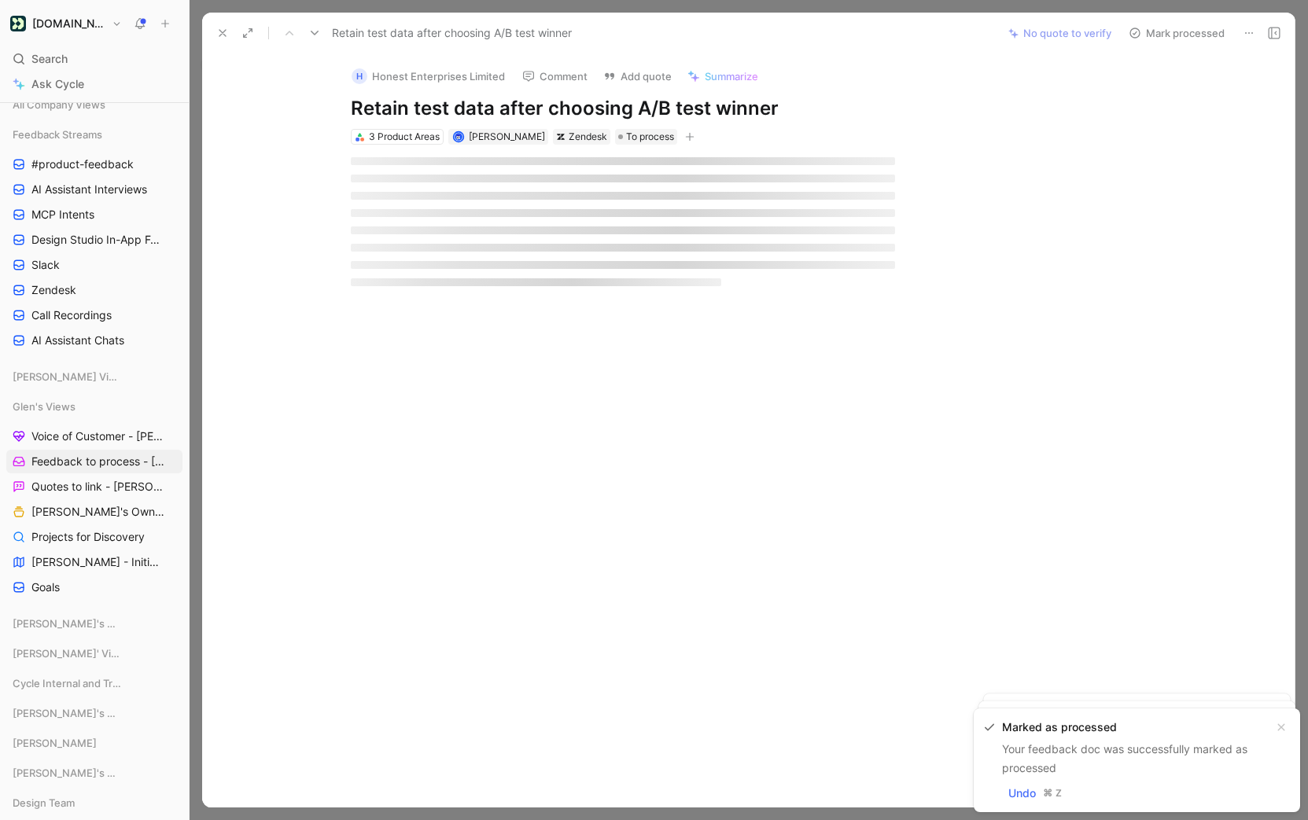
click at [1171, 32] on button "Mark processed" at bounding box center [1177, 33] width 110 height 22
